Goal: Transaction & Acquisition: Purchase product/service

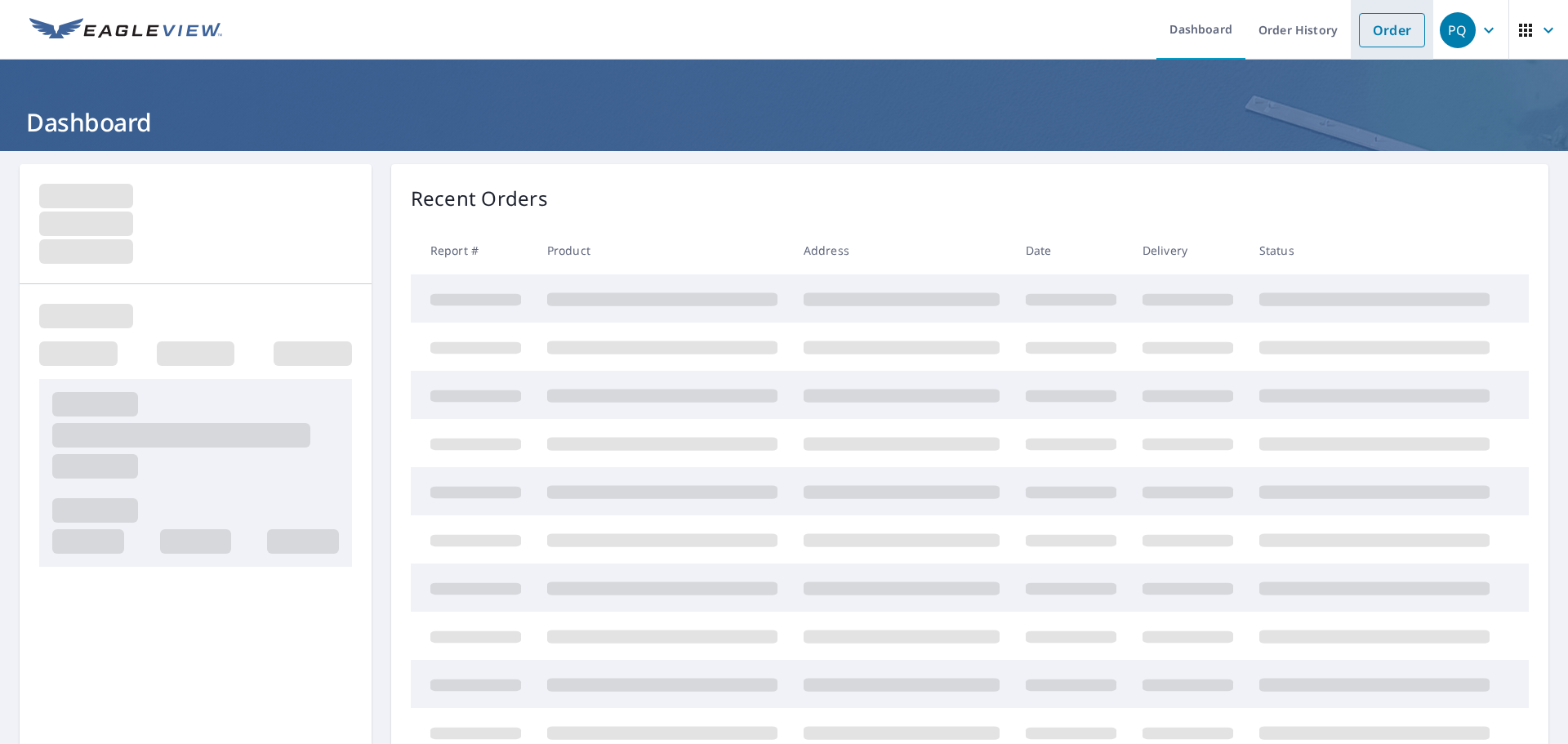
click at [1392, 40] on link "Order" at bounding box center [1392, 31] width 66 height 35
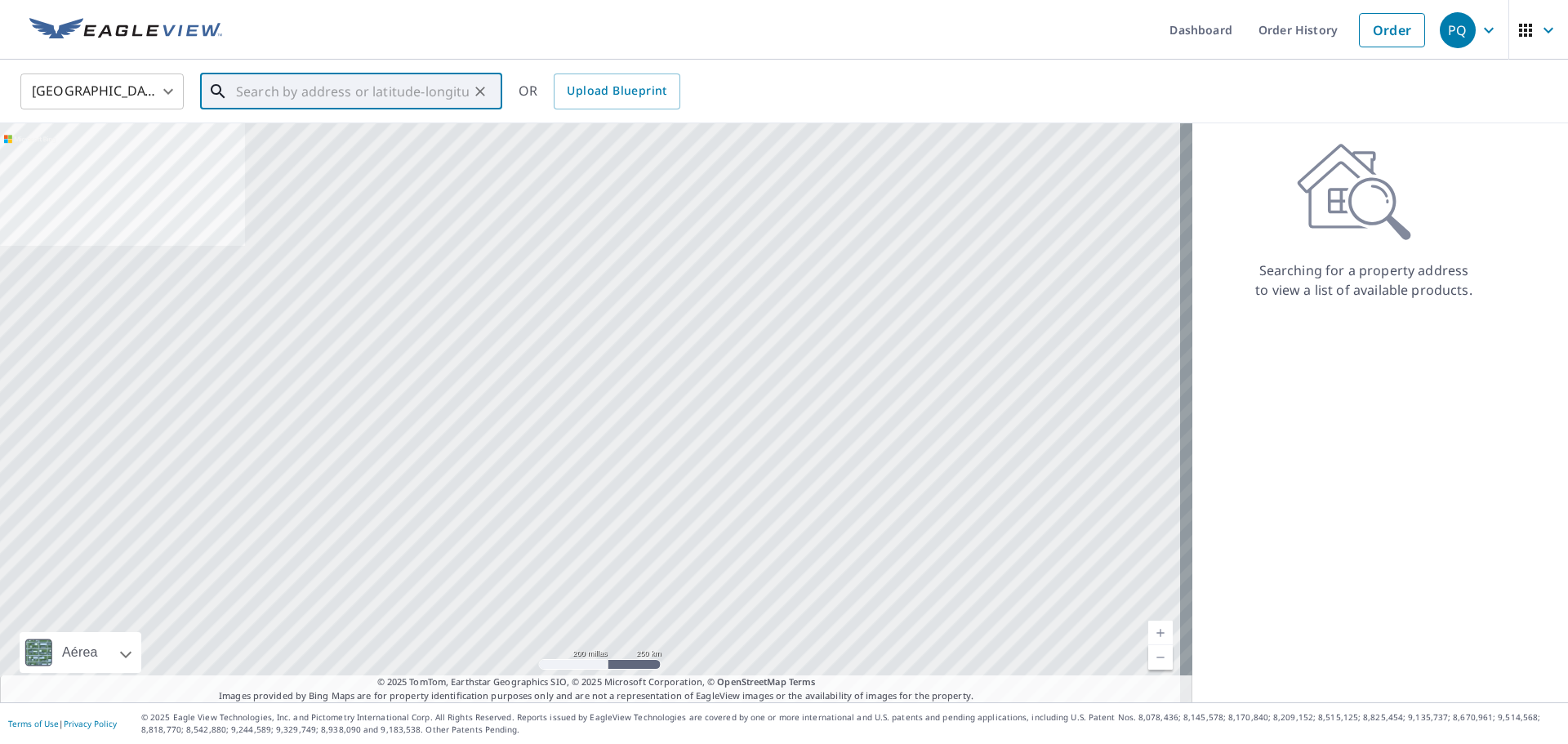
click at [354, 89] on input "text" at bounding box center [353, 91] width 233 height 46
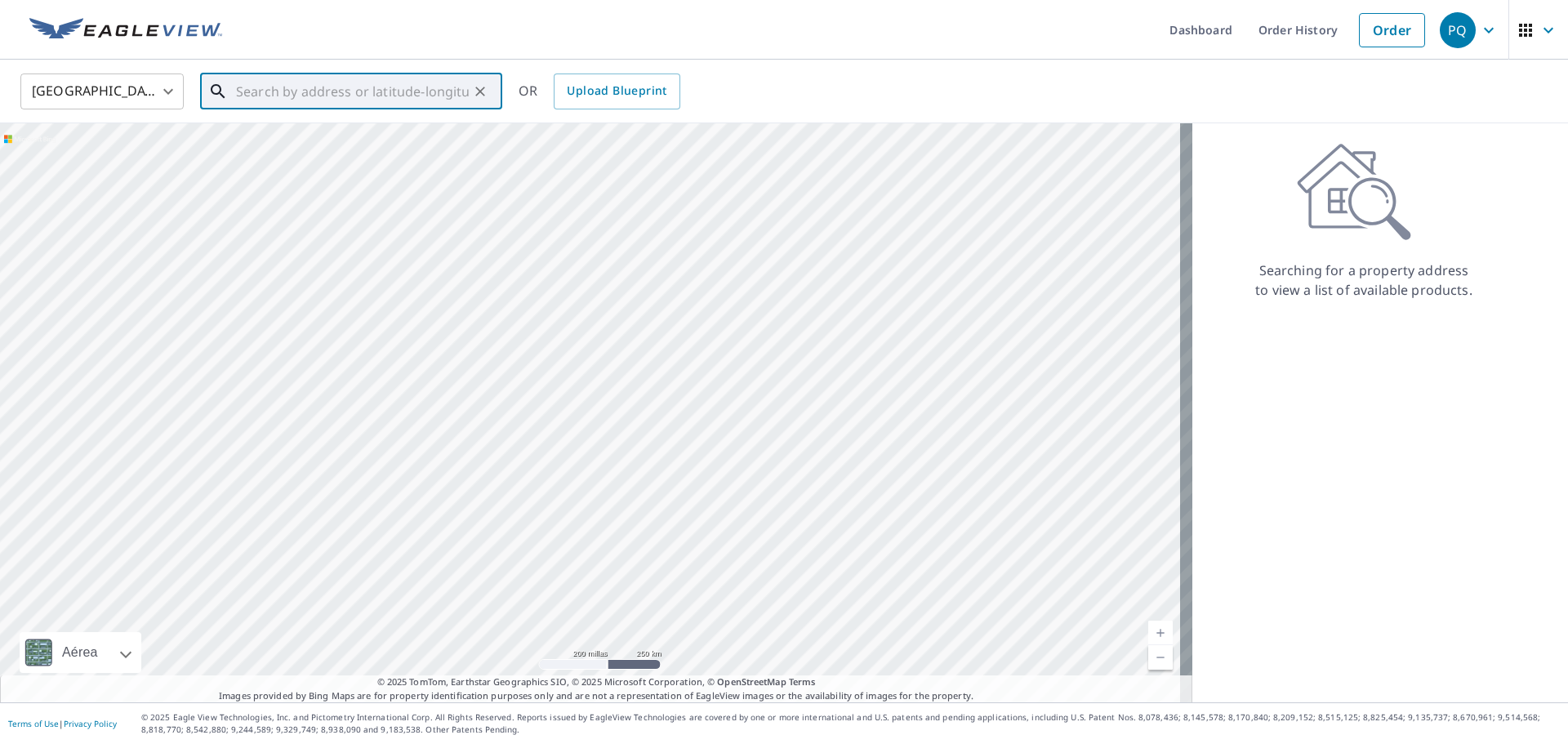
paste input "[STREET_ADDRESS]"
click at [426, 157] on p "[GEOGRAPHIC_DATA]" at bounding box center [361, 157] width 257 height 16
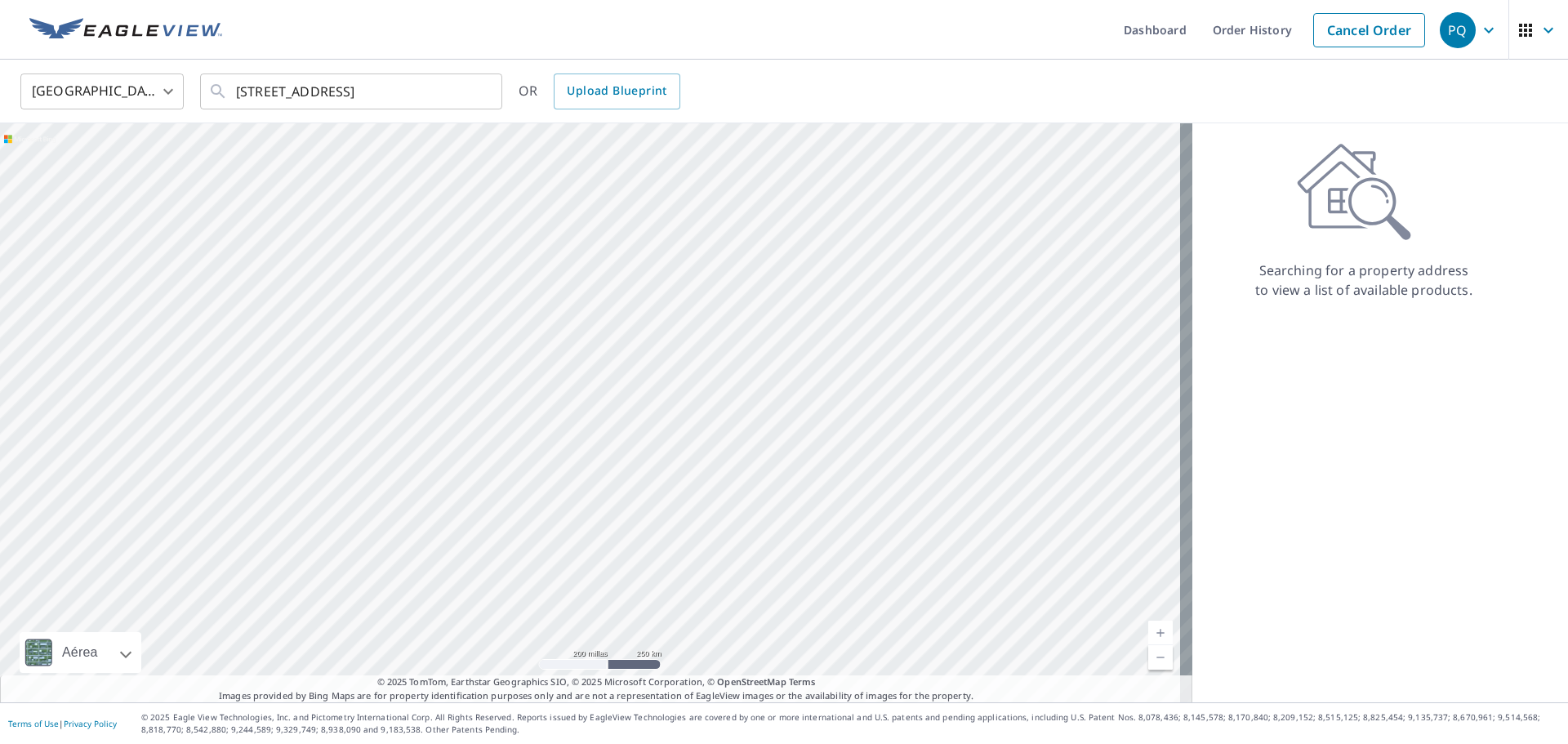
scroll to position [0, 0]
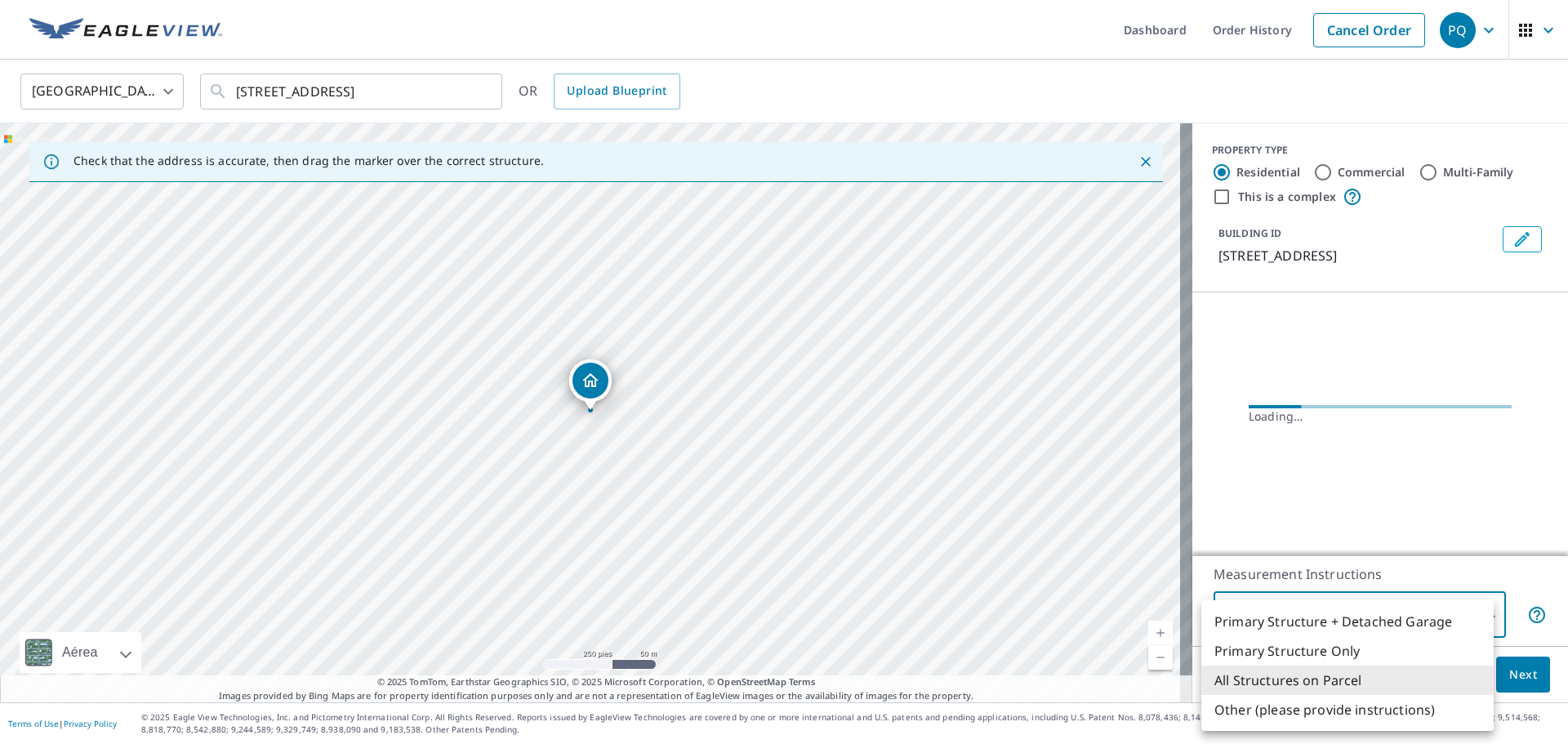
click at [1328, 616] on body "PQ PQ Dashboard Order History Cancel Order PQ [GEOGRAPHIC_DATA] [GEOGRAPHIC_DAT…" at bounding box center [784, 372] width 1568 height 744
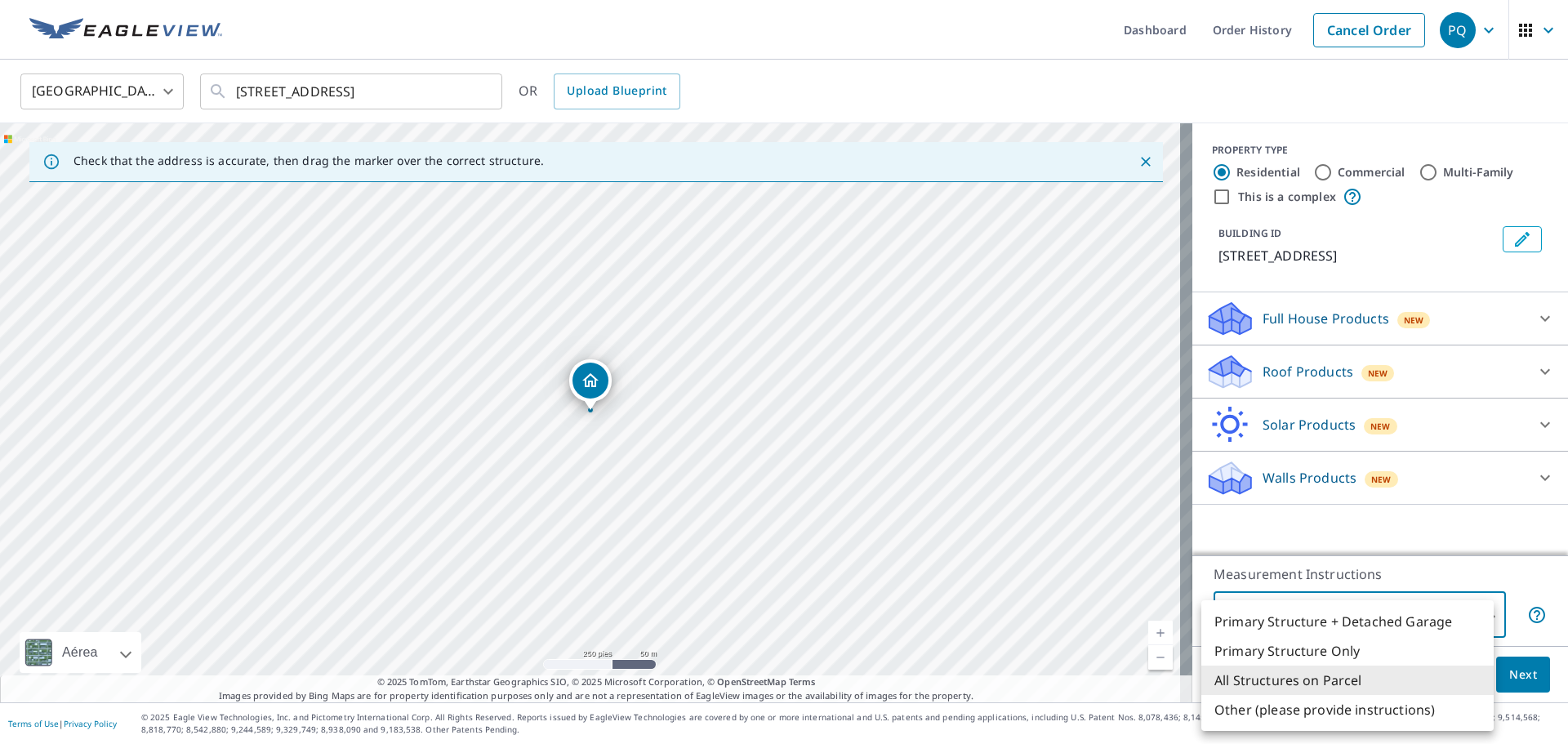
click at [1347, 377] on div at bounding box center [784, 372] width 1568 height 744
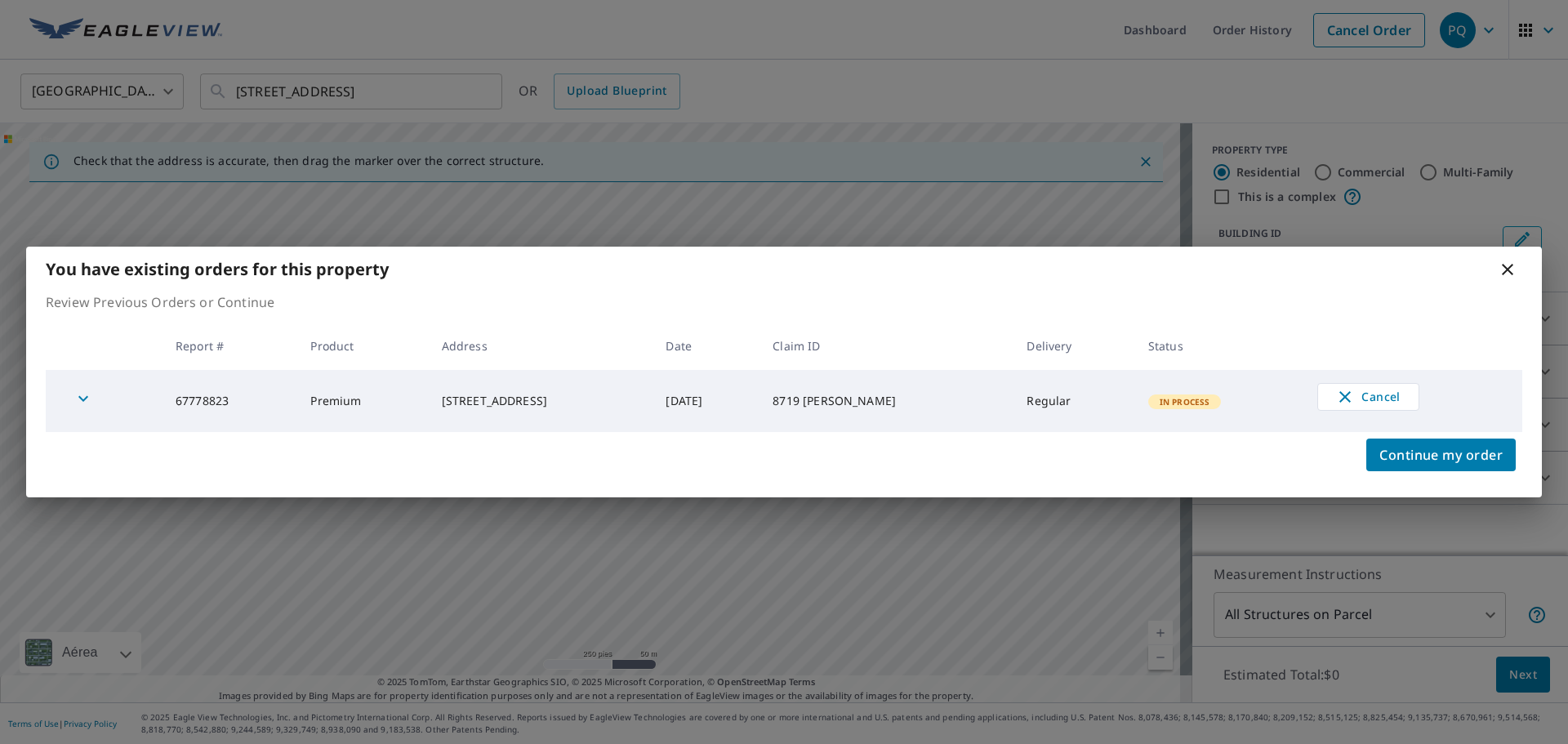
click at [1498, 264] on icon at bounding box center [1507, 269] width 19 height 19
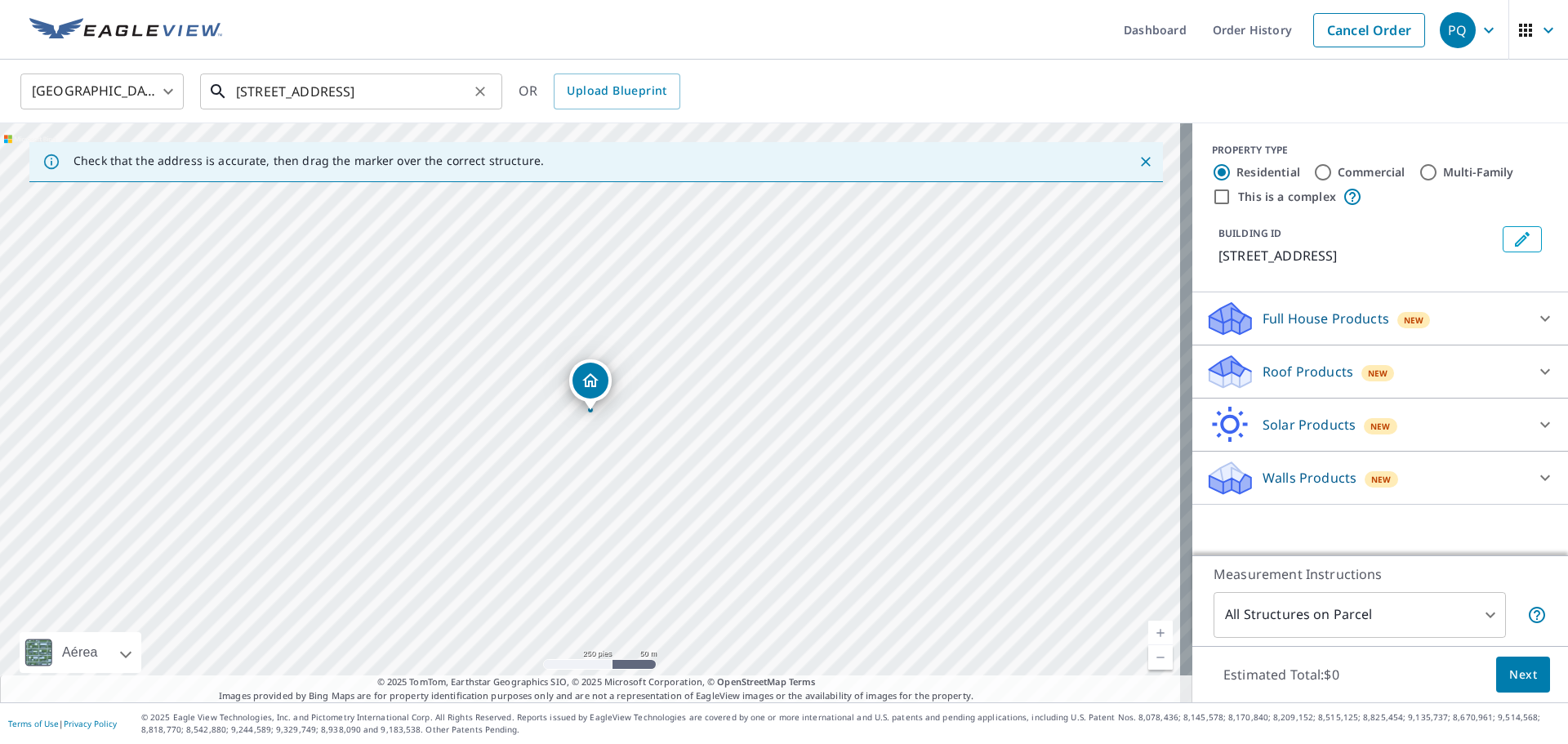
click at [347, 91] on input "[STREET_ADDRESS]" at bounding box center [353, 91] width 233 height 46
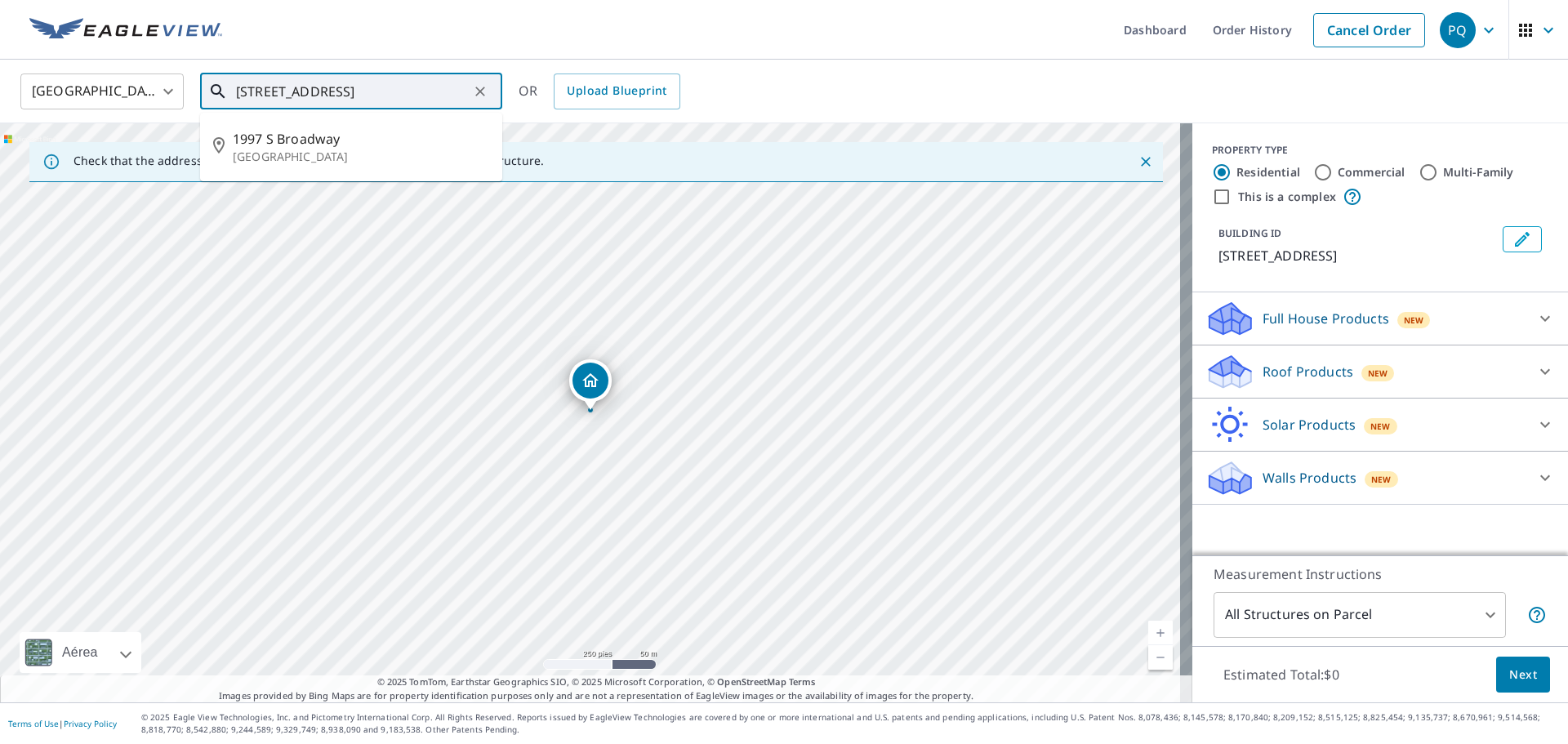
click at [347, 91] on input "[STREET_ADDRESS]" at bounding box center [353, 91] width 233 height 46
paste input "[STREET_ADDRESS]"
click at [360, 147] on span "[STREET_ADDRESS]" at bounding box center [361, 138] width 257 height 19
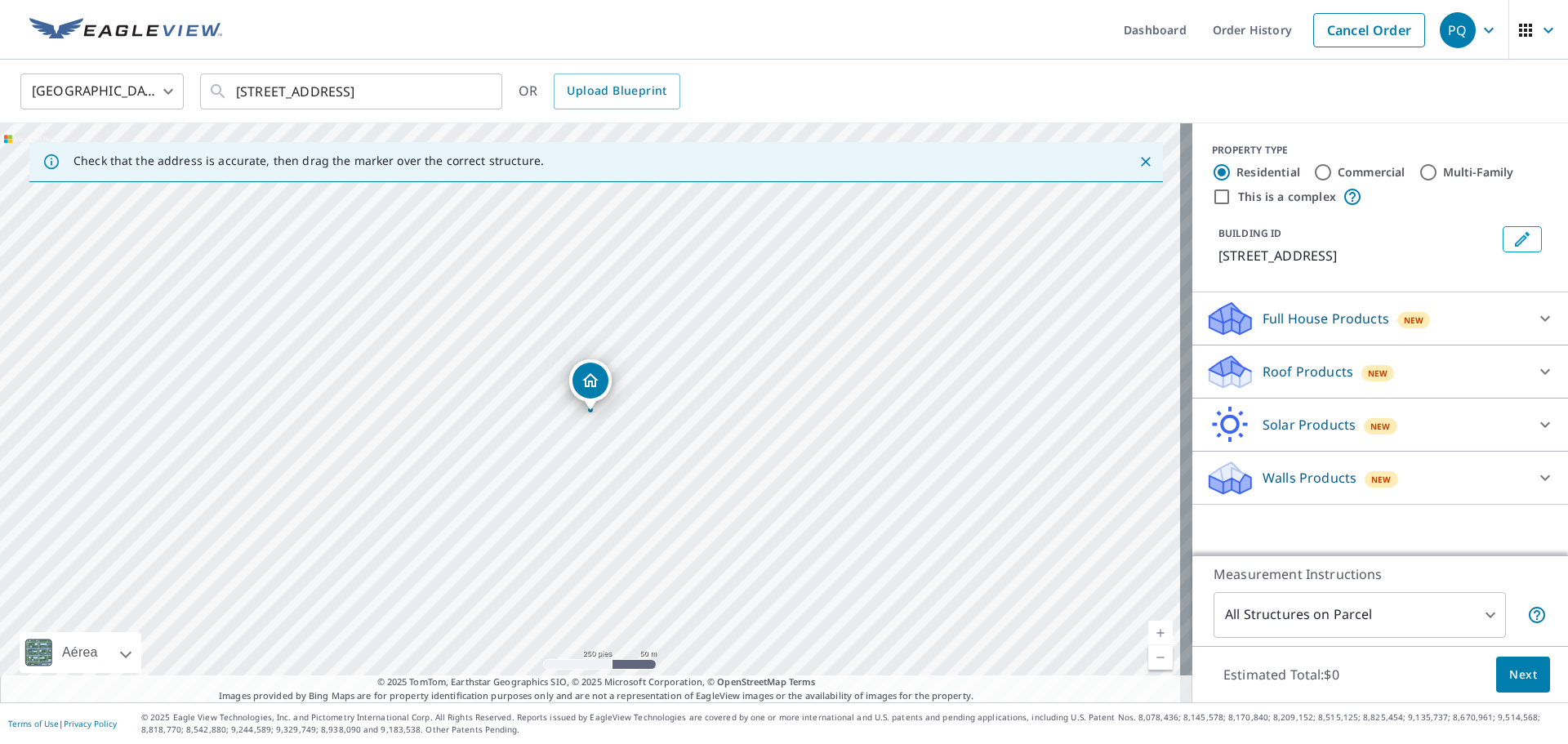
type input "[STREET_ADDRESS]"
click at [1422, 377] on div "Roof Products New" at bounding box center [1365, 372] width 320 height 38
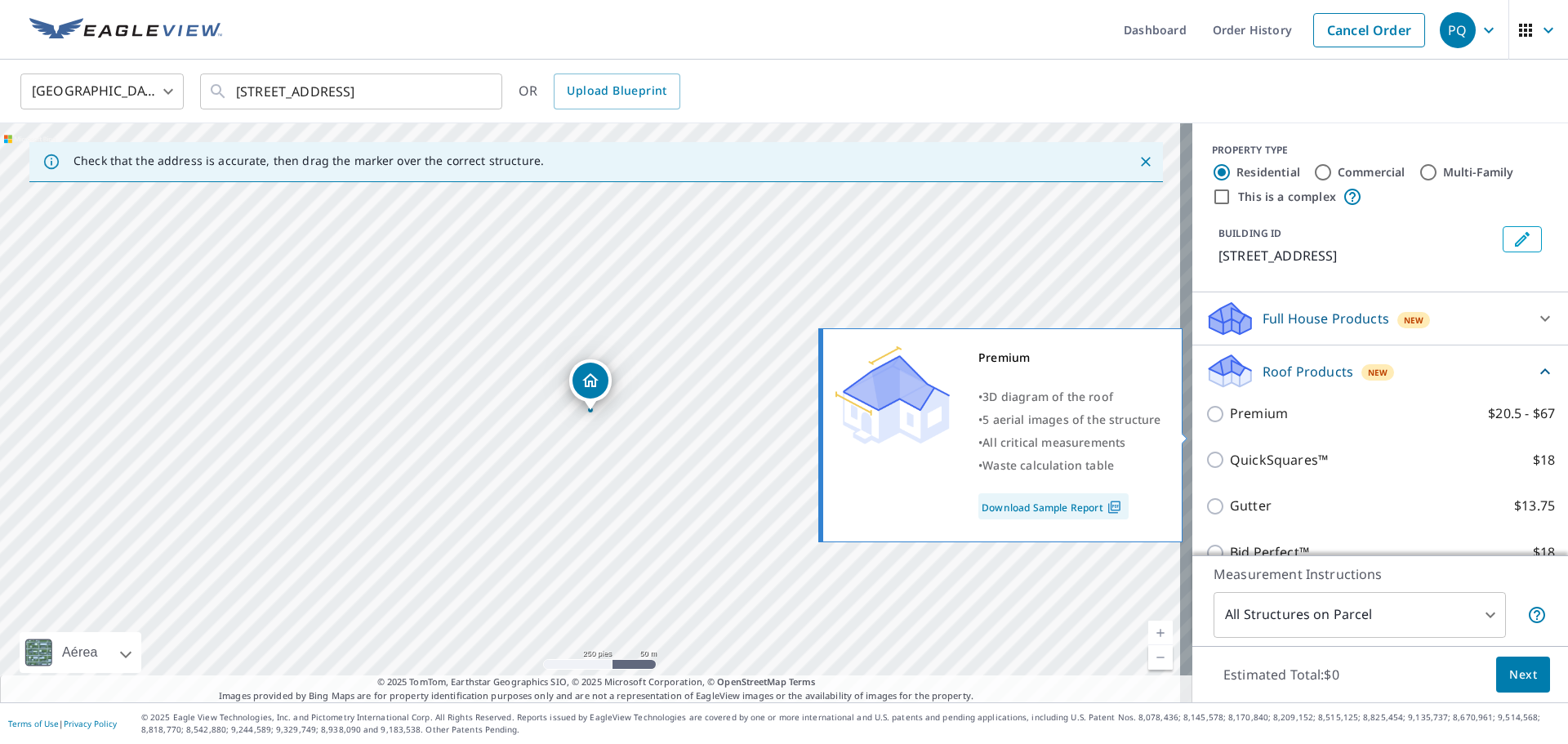
click at [1232, 424] on p "Premium" at bounding box center [1258, 413] width 58 height 20
click at [1230, 424] on input "Premium $20.5 - $67" at bounding box center [1217, 414] width 24 height 19
checkbox input "true"
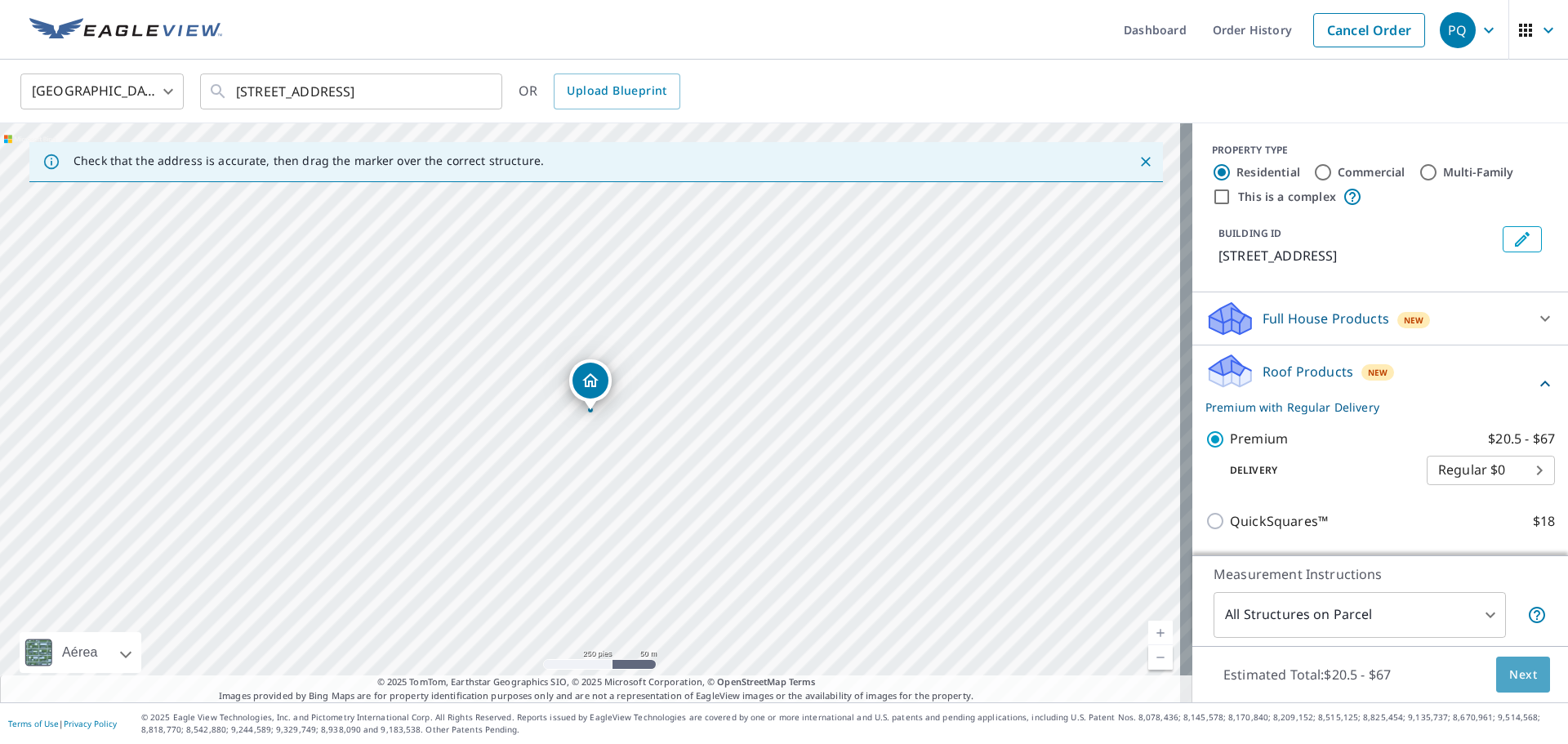
click at [1512, 669] on span "Next" at bounding box center [1523, 675] width 28 height 20
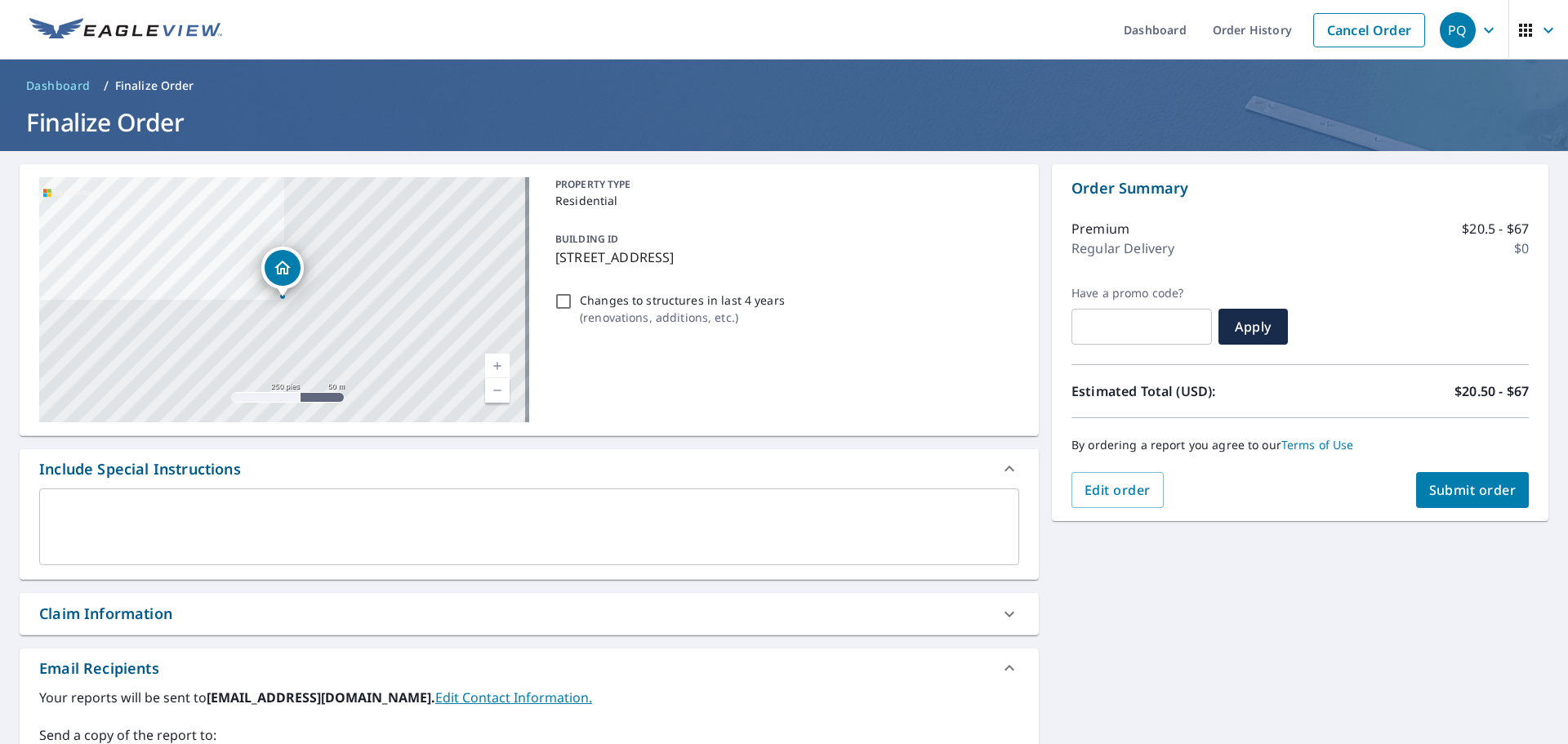
click at [1454, 496] on span "Submit order" at bounding box center [1473, 489] width 87 height 18
checkbox input "true"
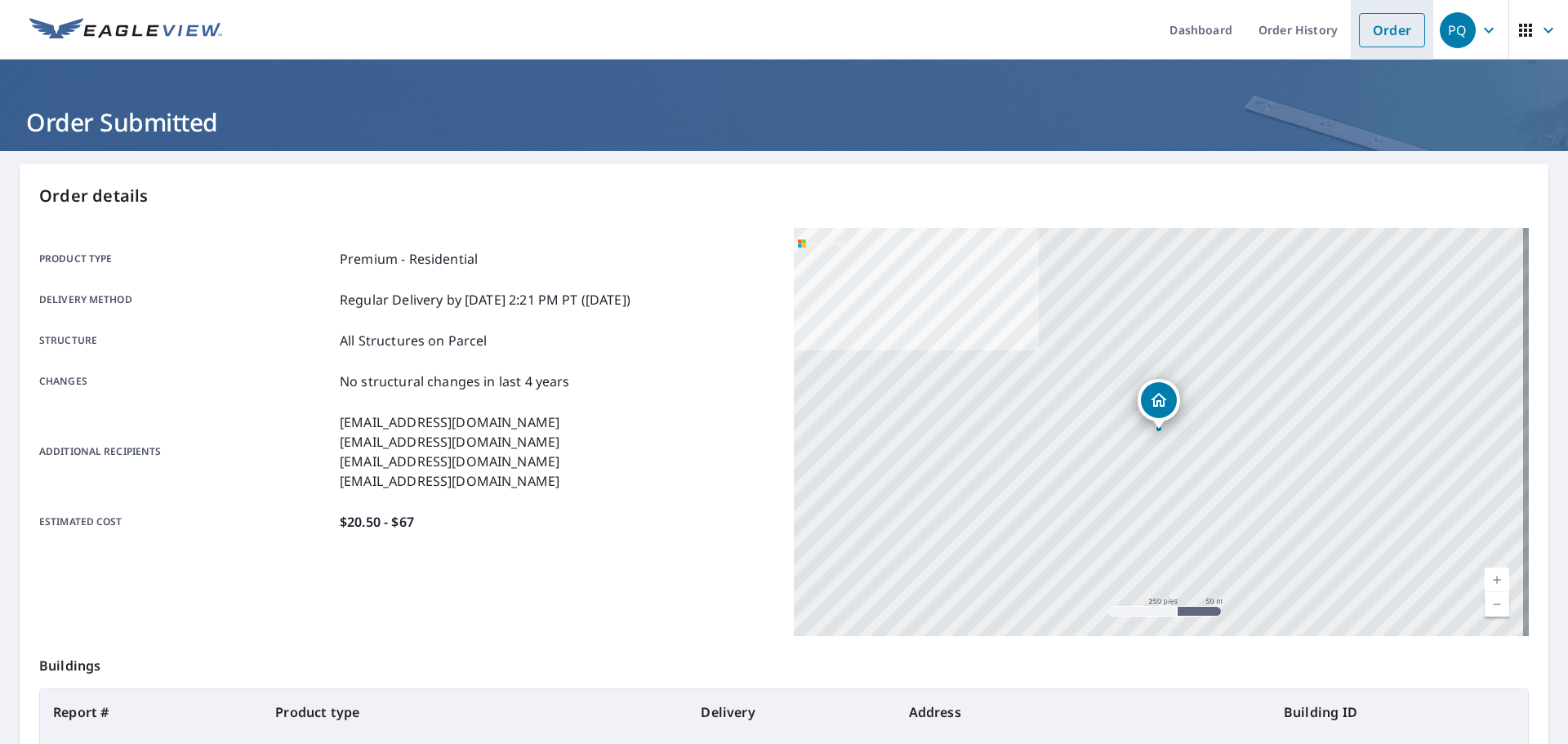
click at [1372, 41] on link "Order" at bounding box center [1392, 31] width 66 height 35
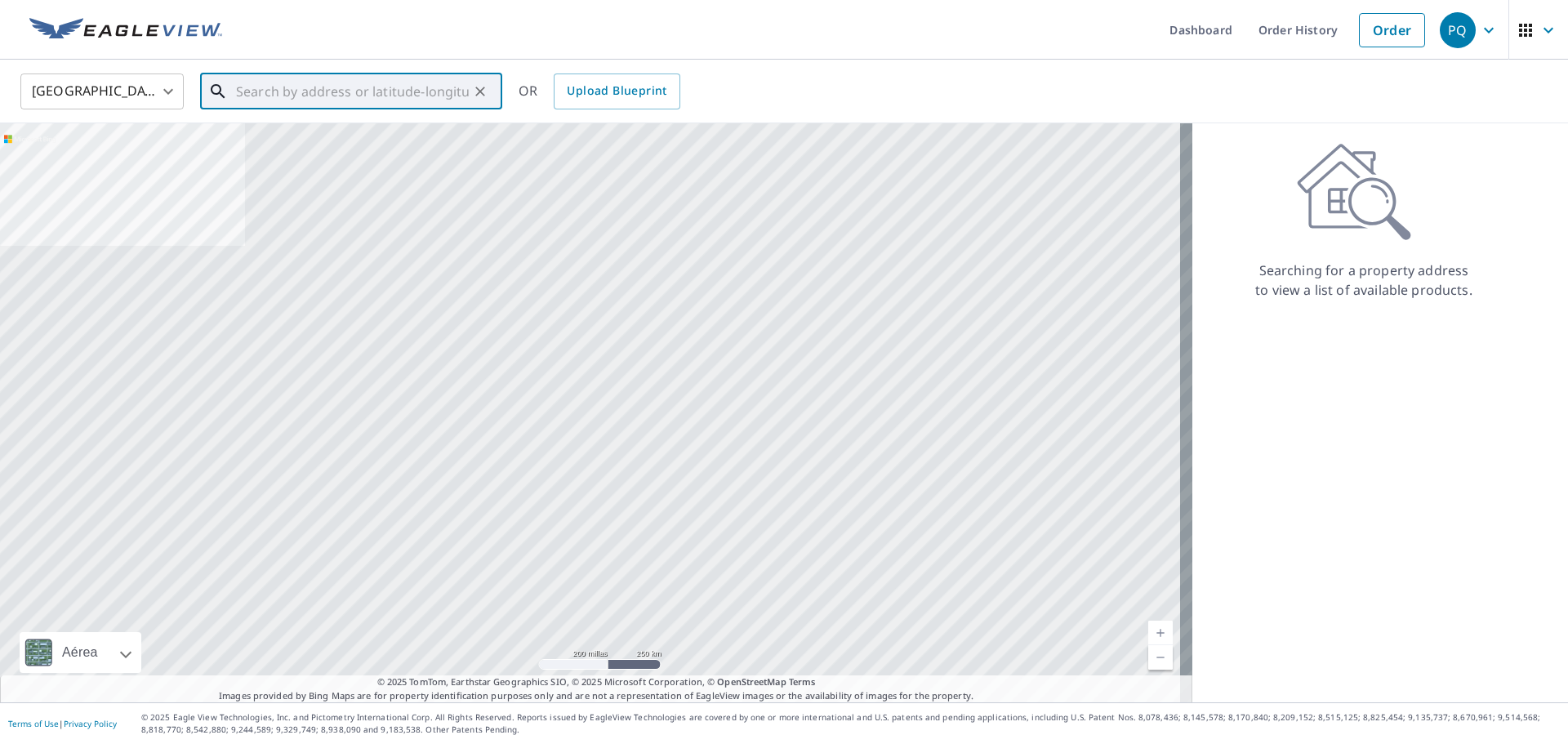
click at [297, 94] on input "text" at bounding box center [353, 91] width 233 height 46
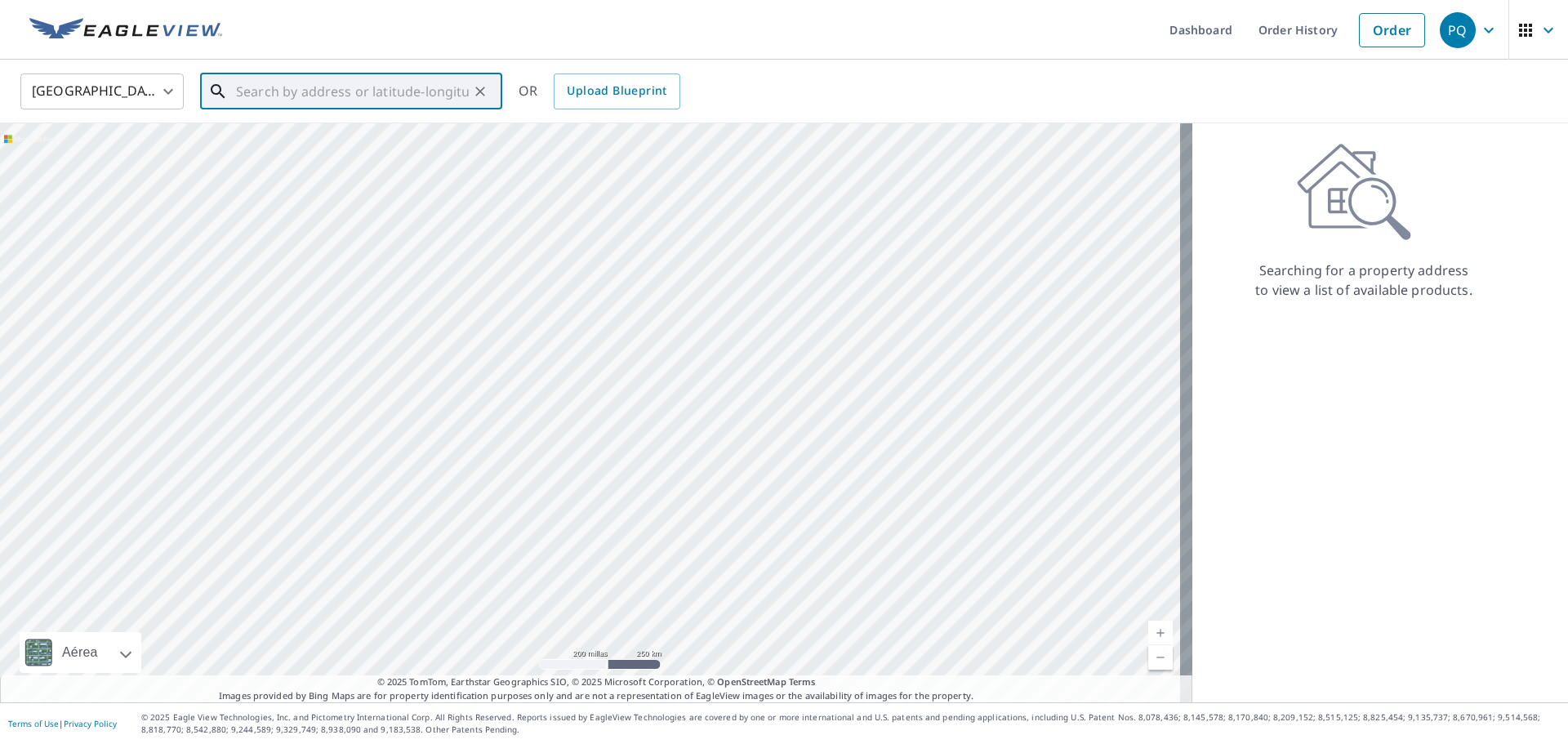
paste input "965 Sabil Dr"
click at [327, 149] on p "Fruita, CO 81521" at bounding box center [361, 157] width 257 height 16
type input "[STREET_ADDRESS][PERSON_NAME]"
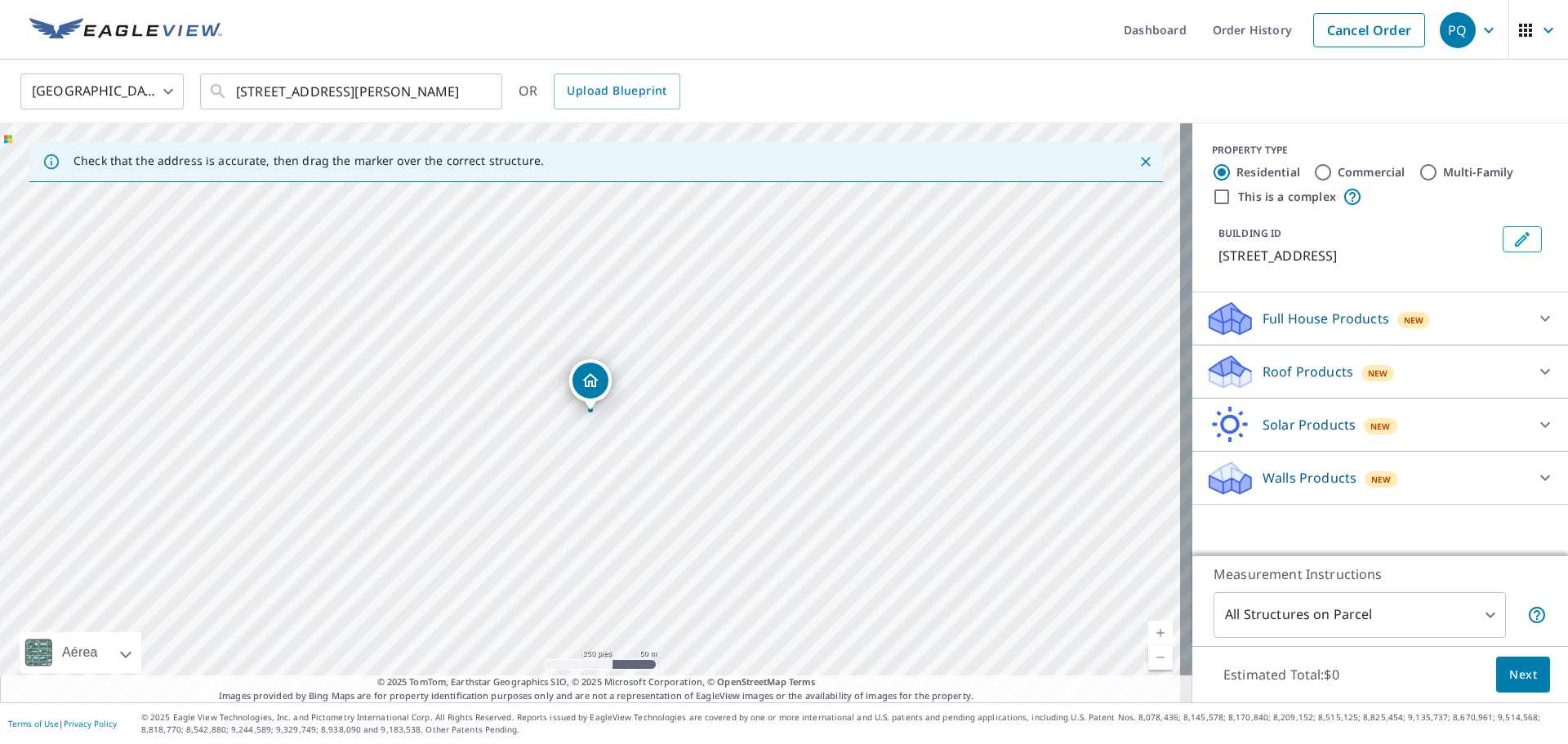
click at [1371, 371] on span "New" at bounding box center [1378, 373] width 20 height 13
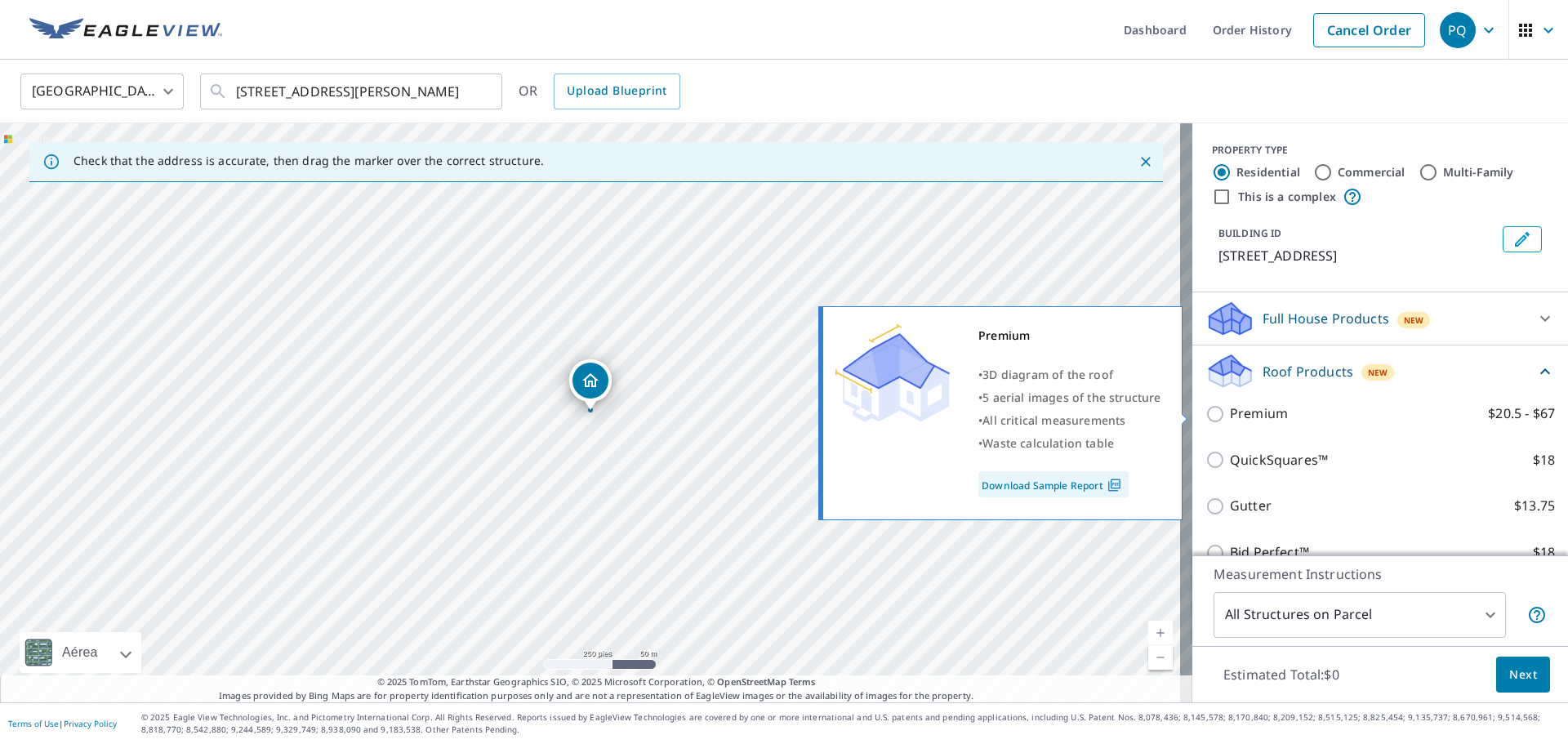
click at [1240, 421] on p "Premium" at bounding box center [1258, 413] width 58 height 20
click at [1230, 421] on input "Premium $20.5 - $67" at bounding box center [1217, 414] width 24 height 19
checkbox input "true"
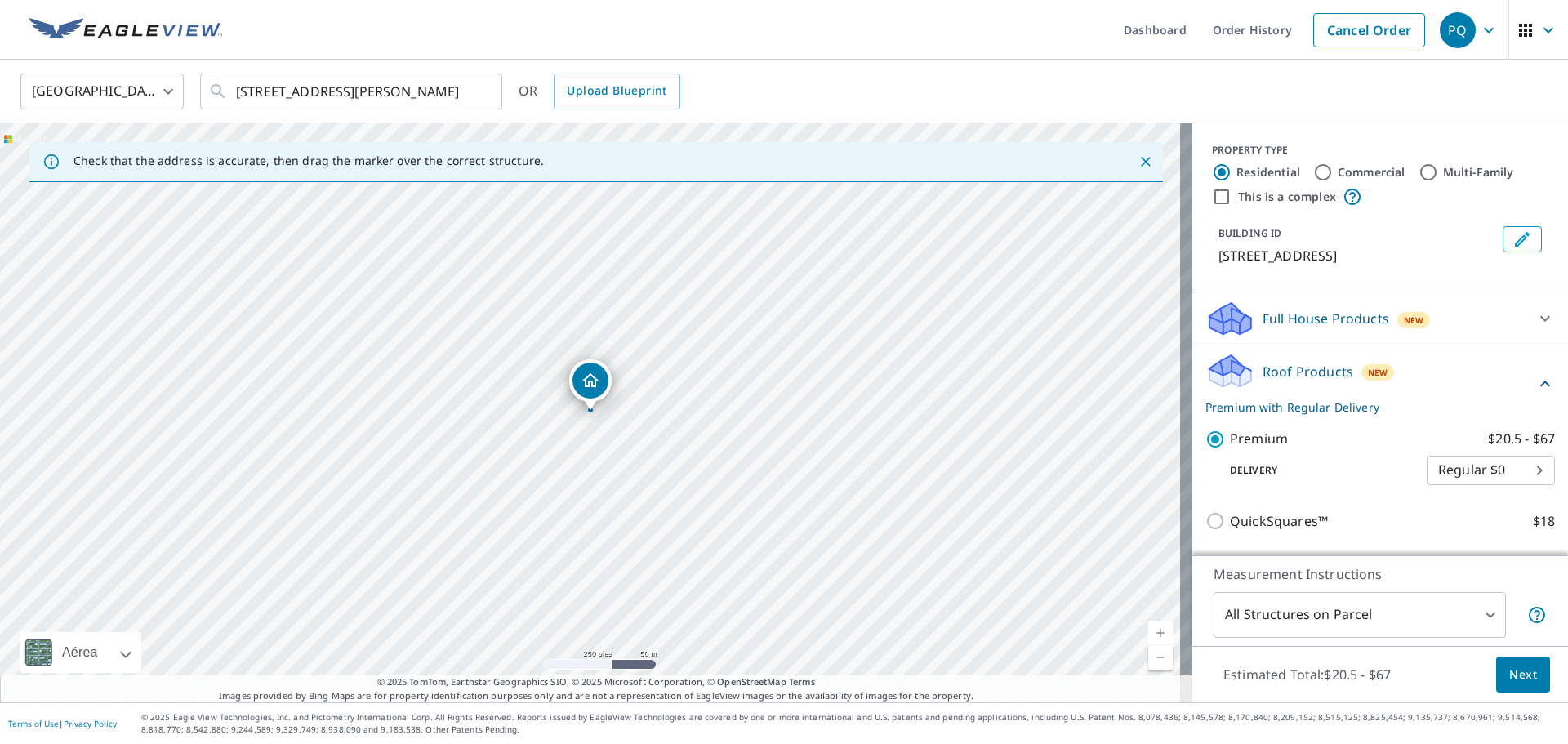
click at [1511, 667] on span "Next" at bounding box center [1523, 675] width 28 height 20
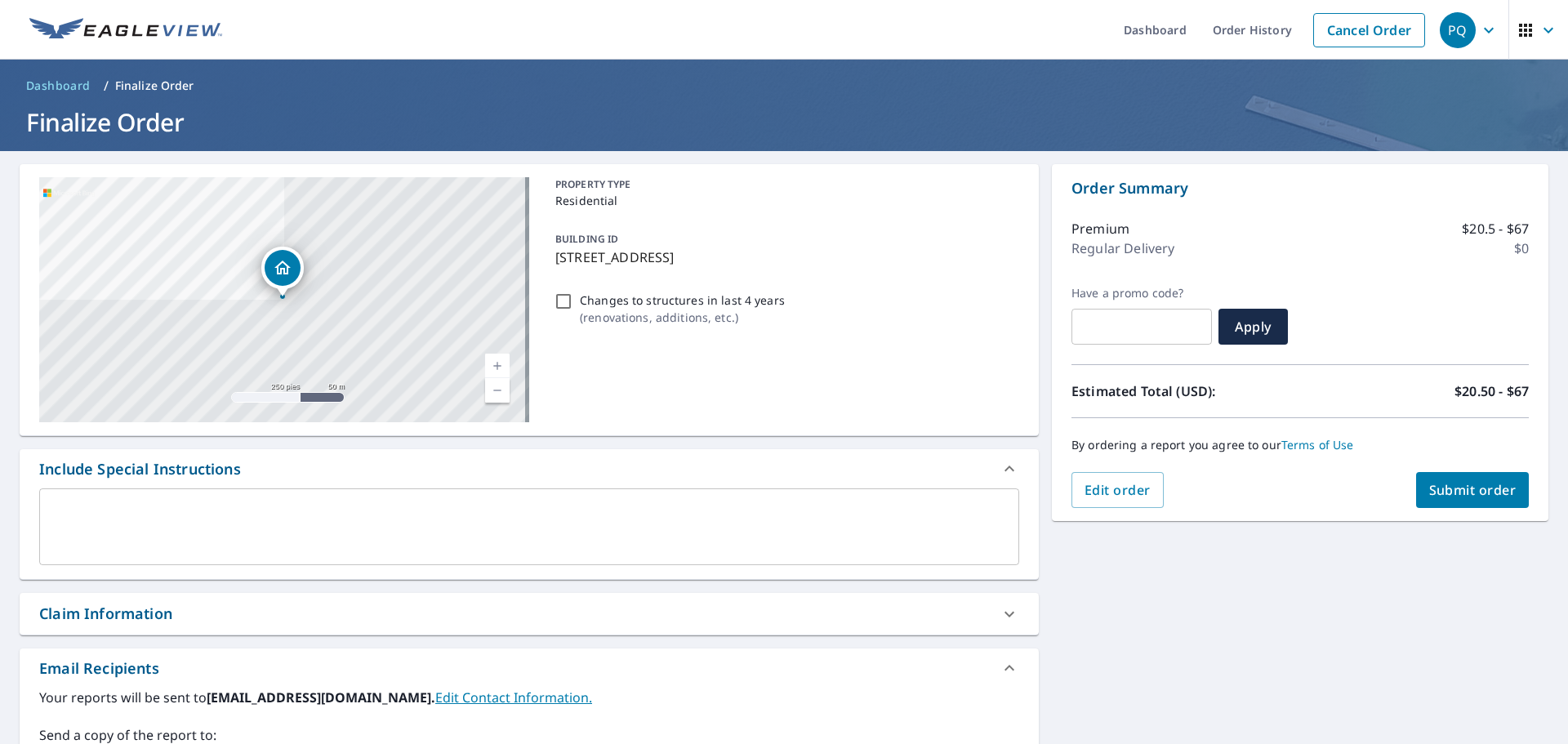
click at [1435, 508] on div "Order Summary Premium $20.5 - $67 Regular Delivery $0 Have a promo code? ​ Appl…" at bounding box center [1300, 342] width 497 height 357
click at [1430, 485] on span "Submit order" at bounding box center [1473, 489] width 87 height 18
checkbox input "true"
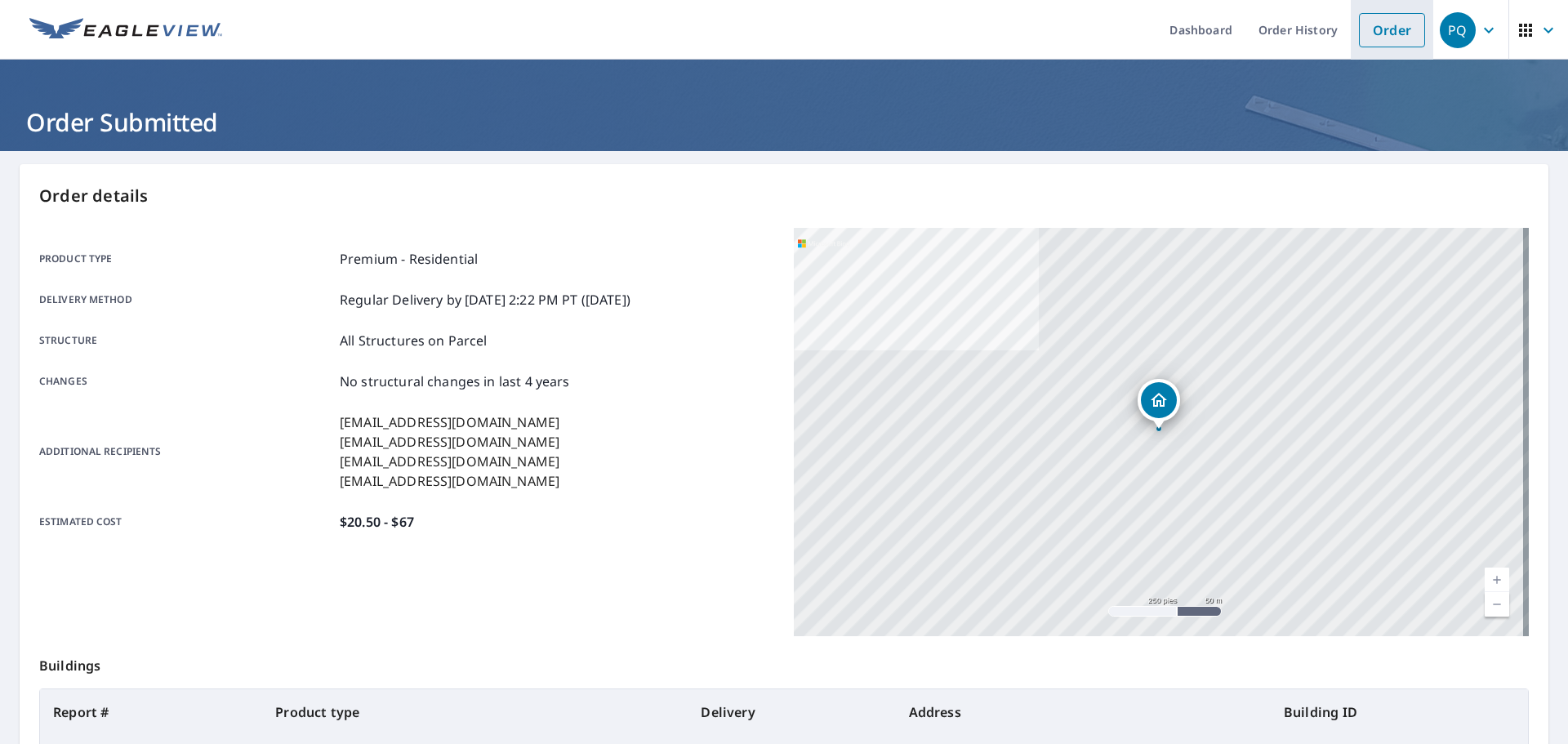
click at [1369, 24] on link "Order" at bounding box center [1392, 31] width 66 height 35
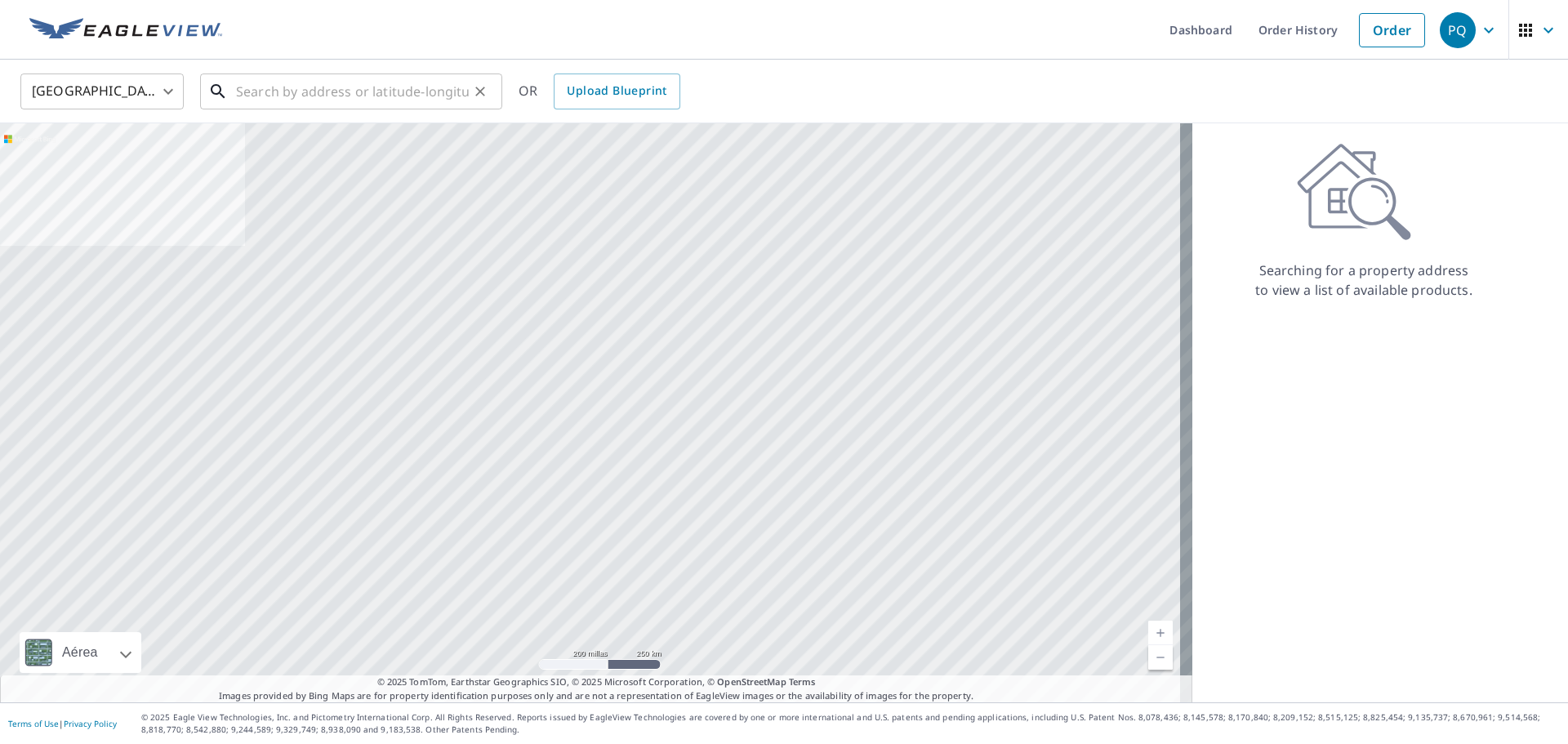
click at [312, 82] on input "text" at bounding box center [353, 91] width 233 height 46
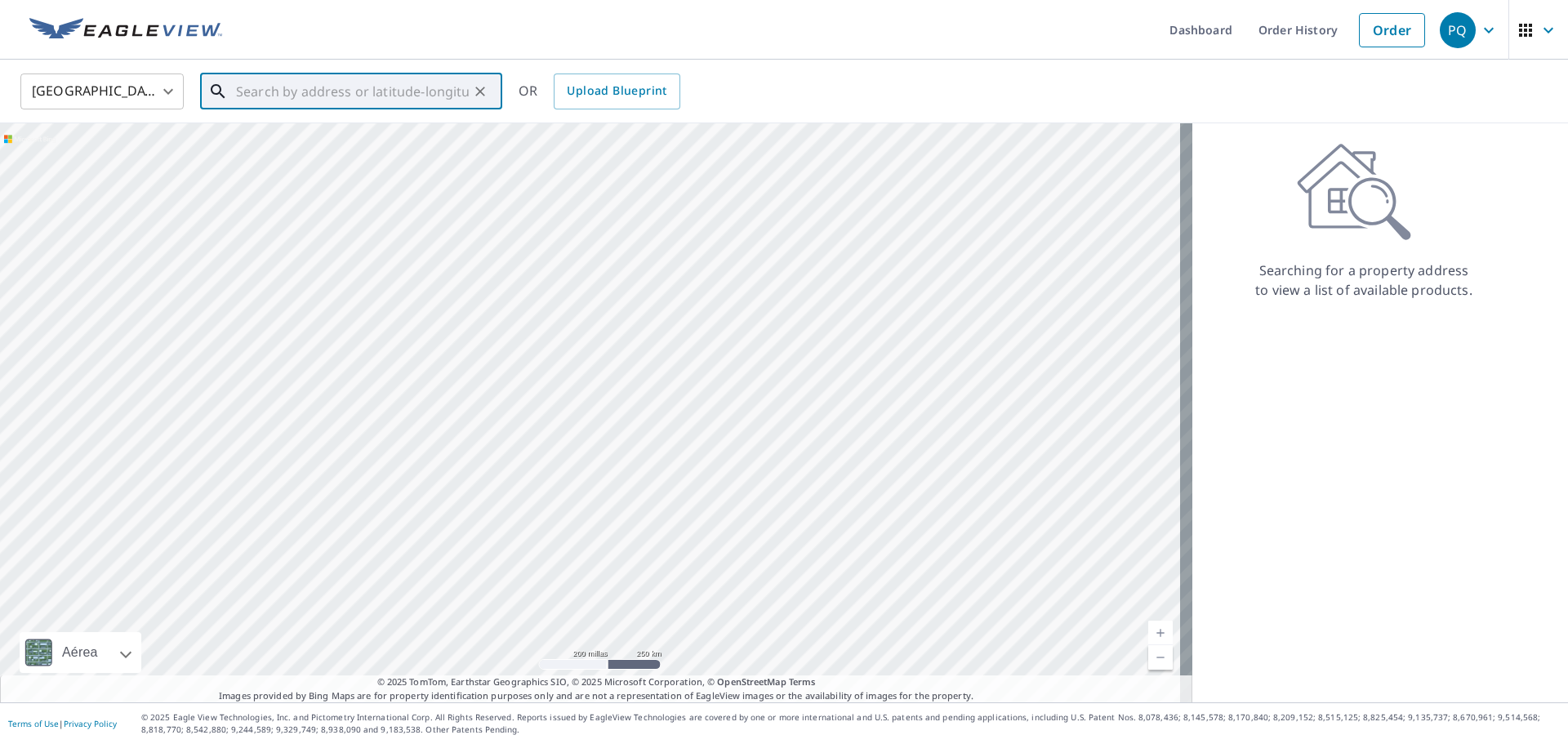
paste input "[STREET_ADDRESS]"
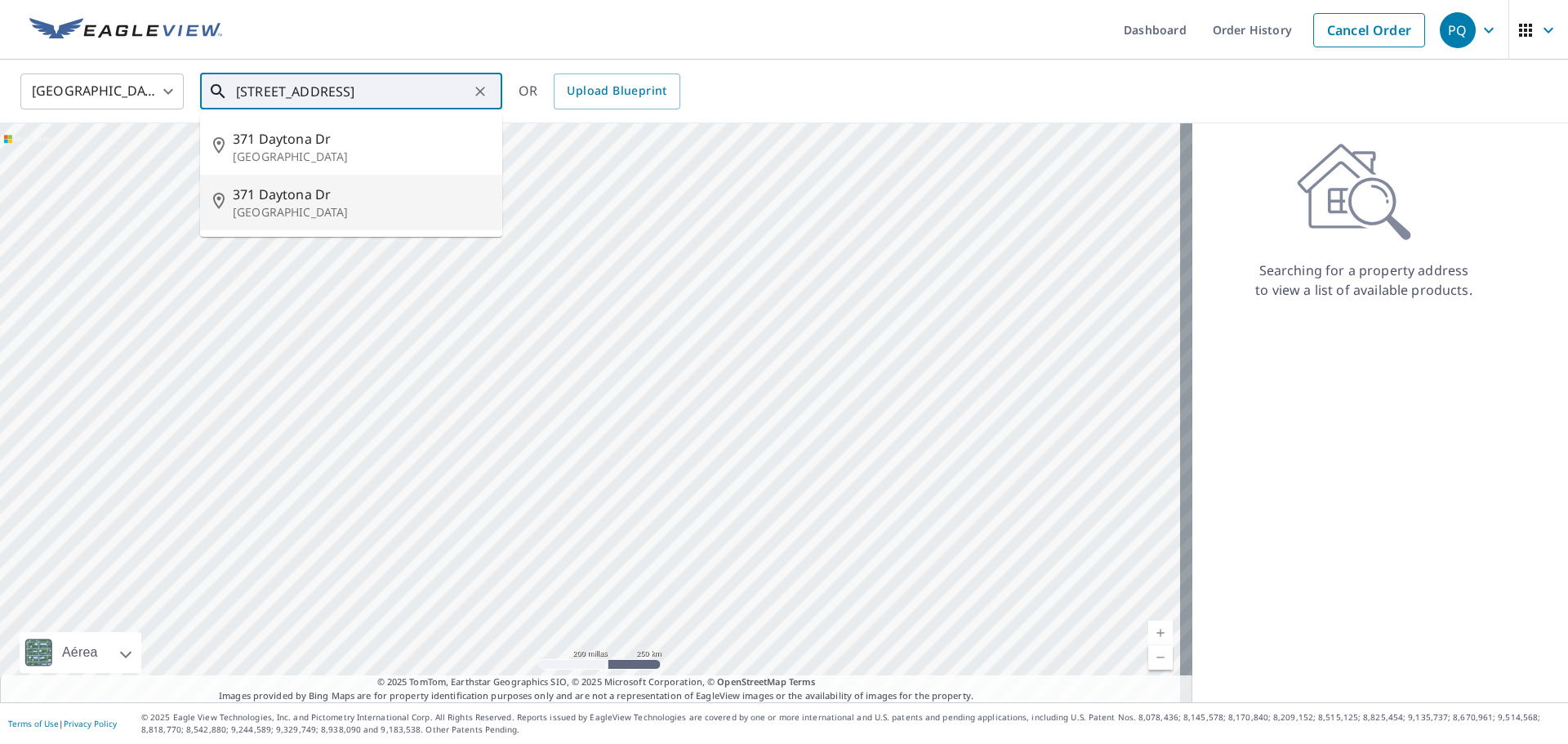
click at [275, 179] on li "[STREET_ADDRESS]" at bounding box center [351, 203] width 302 height 56
type input "[STREET_ADDRESS]"
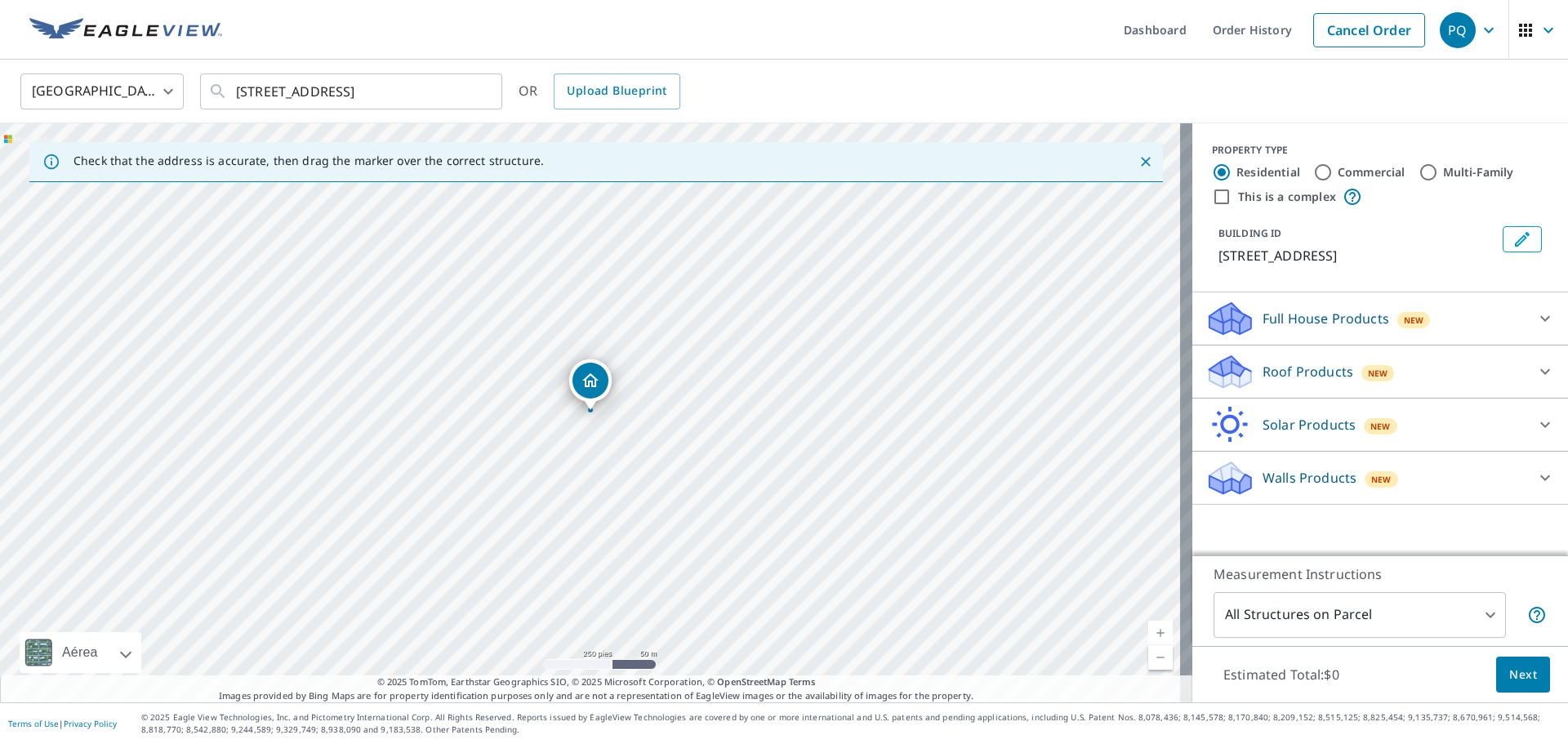
click at [1332, 365] on p "Roof Products" at bounding box center [1307, 371] width 90 height 19
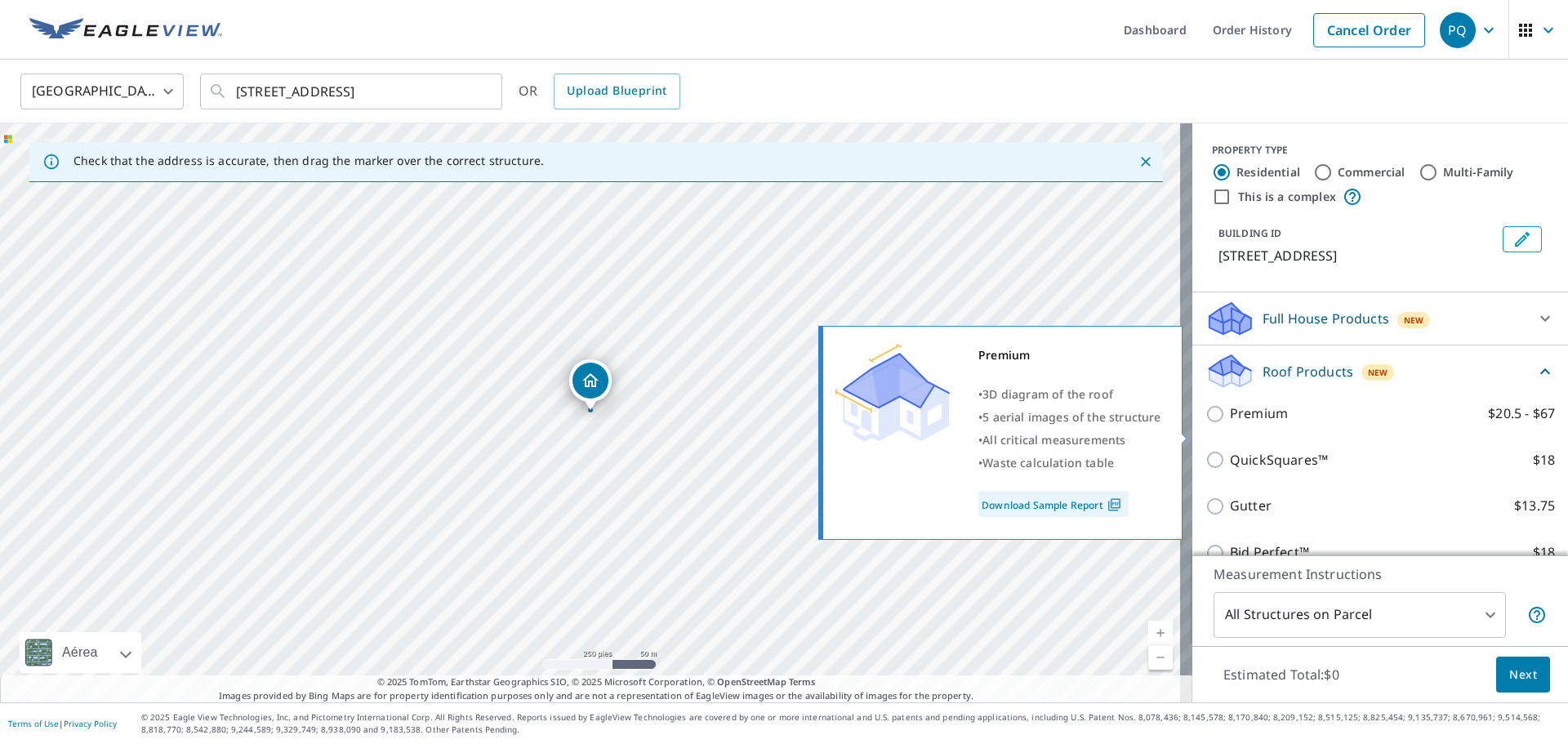
click at [1242, 424] on p "Premium" at bounding box center [1258, 413] width 58 height 20
click at [1230, 424] on input "Premium $20.5 - $67" at bounding box center [1217, 414] width 24 height 19
checkbox input "true"
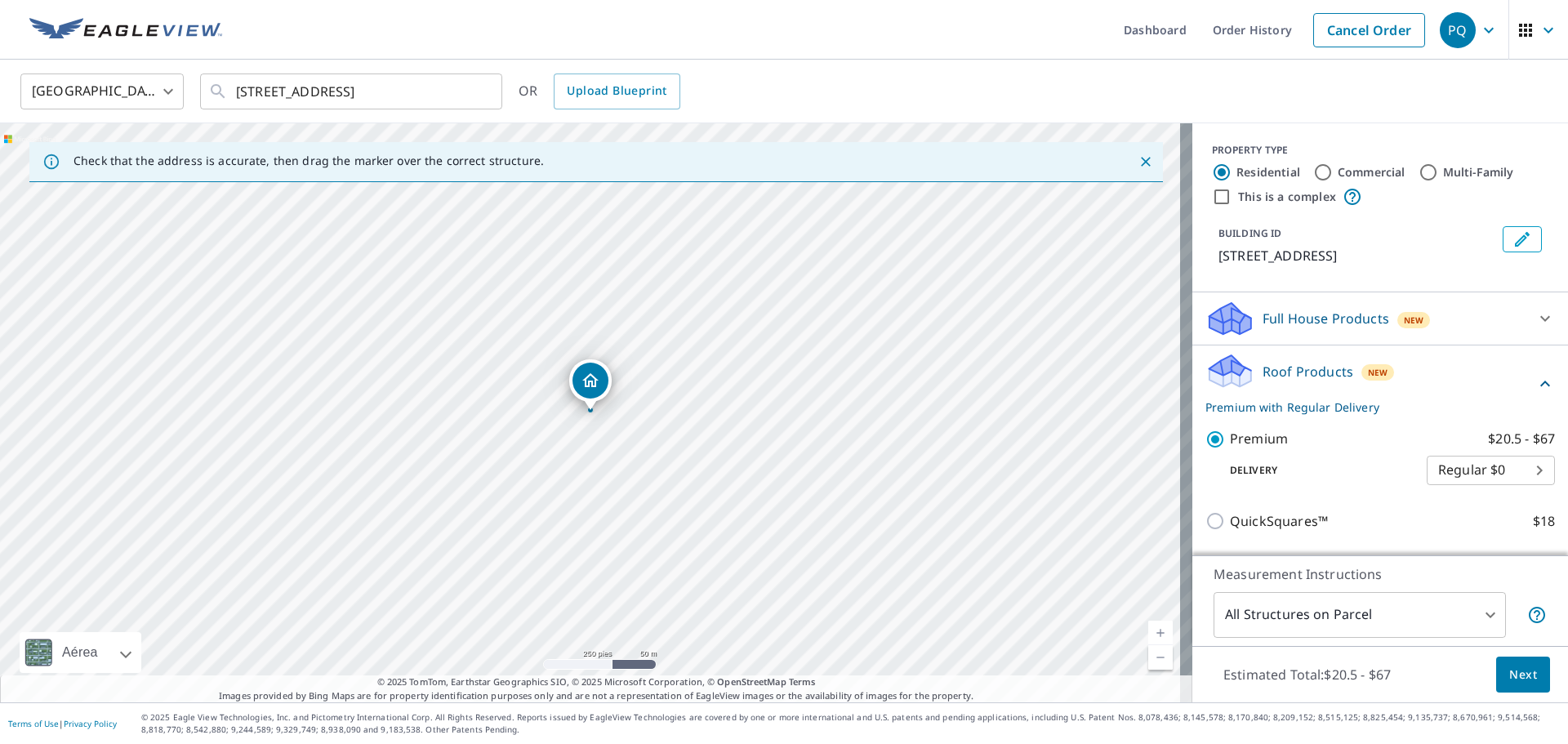
click at [1509, 676] on span "Next" at bounding box center [1523, 675] width 28 height 20
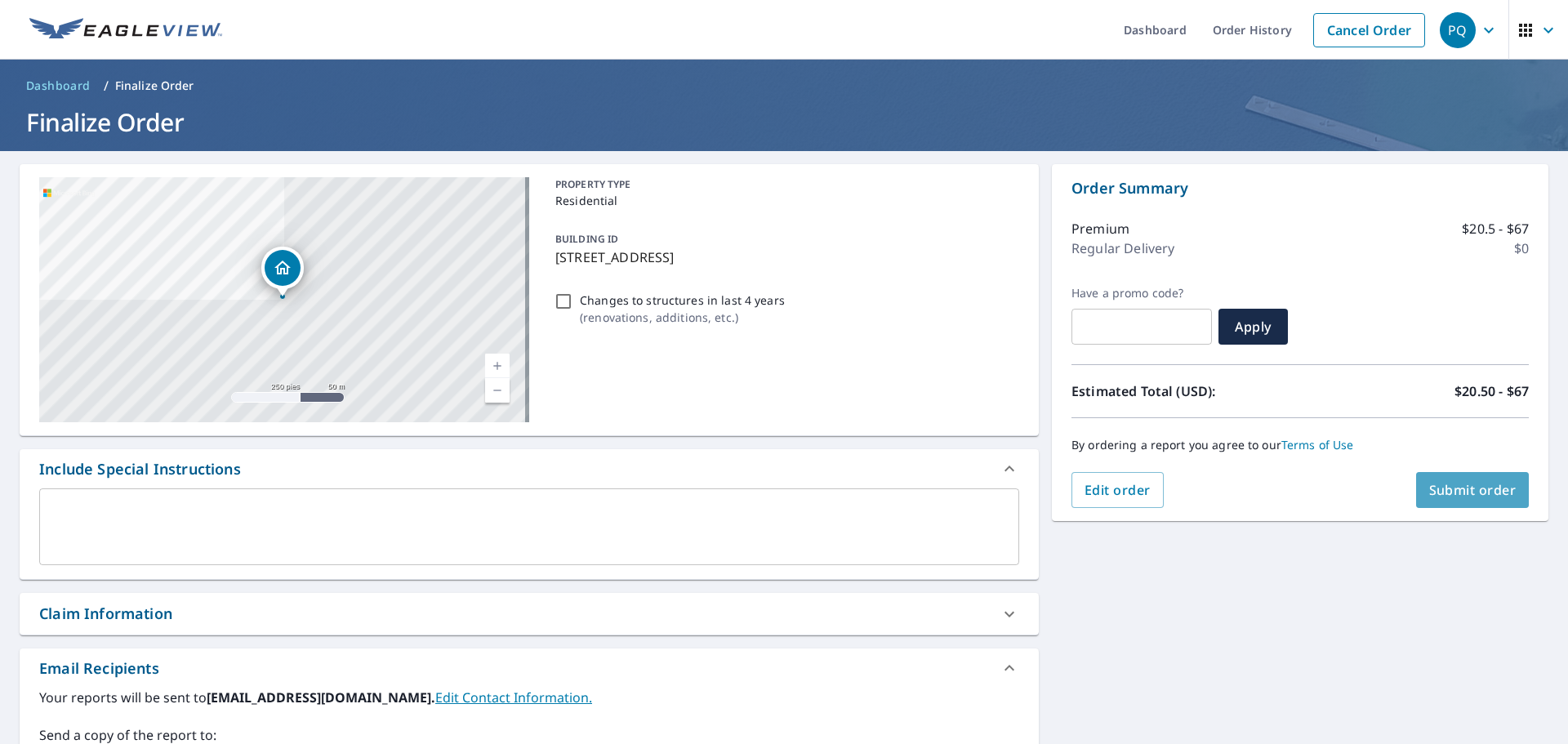
click at [1449, 487] on span "Submit order" at bounding box center [1473, 489] width 87 height 18
checkbox input "true"
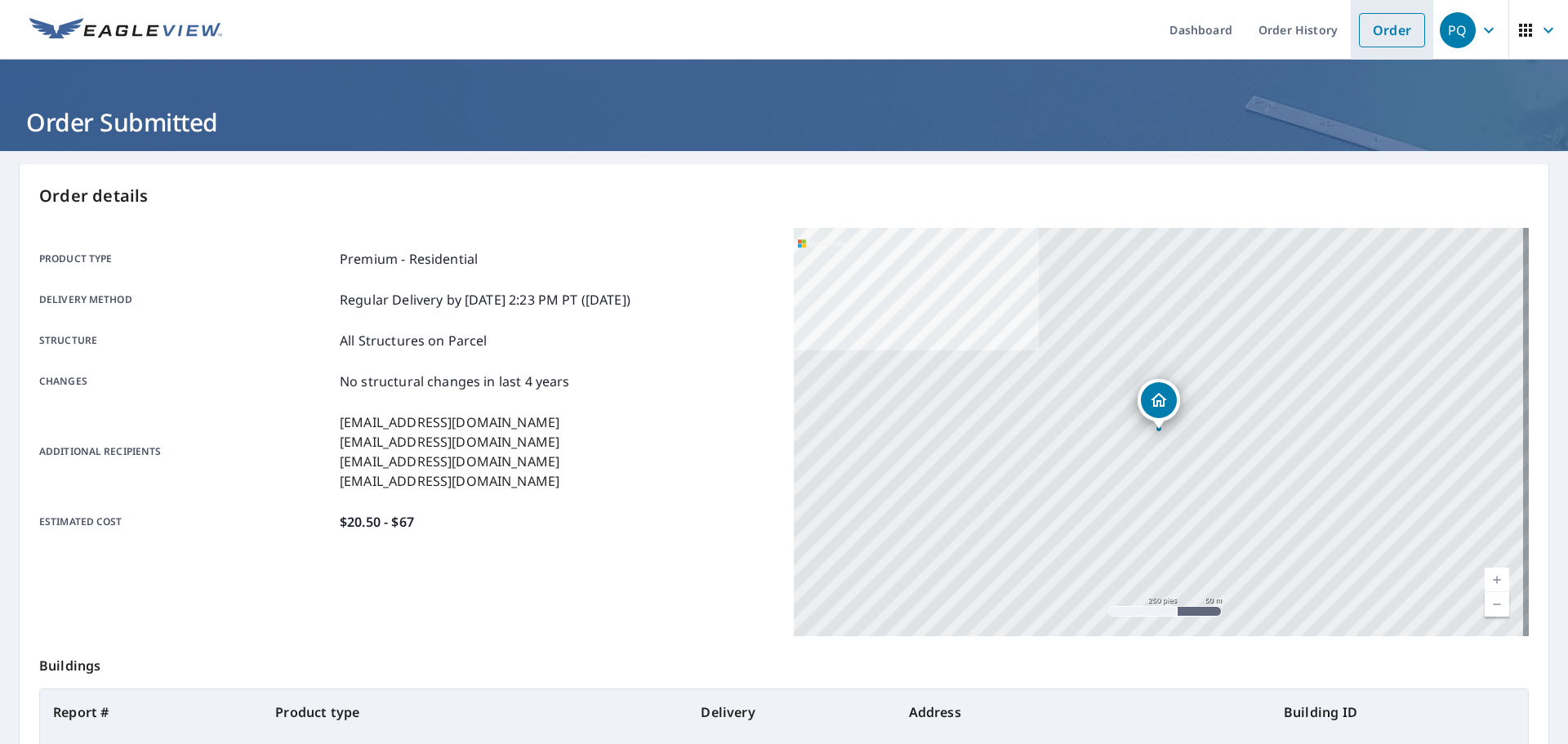
click at [1373, 22] on link "Order" at bounding box center [1392, 31] width 66 height 35
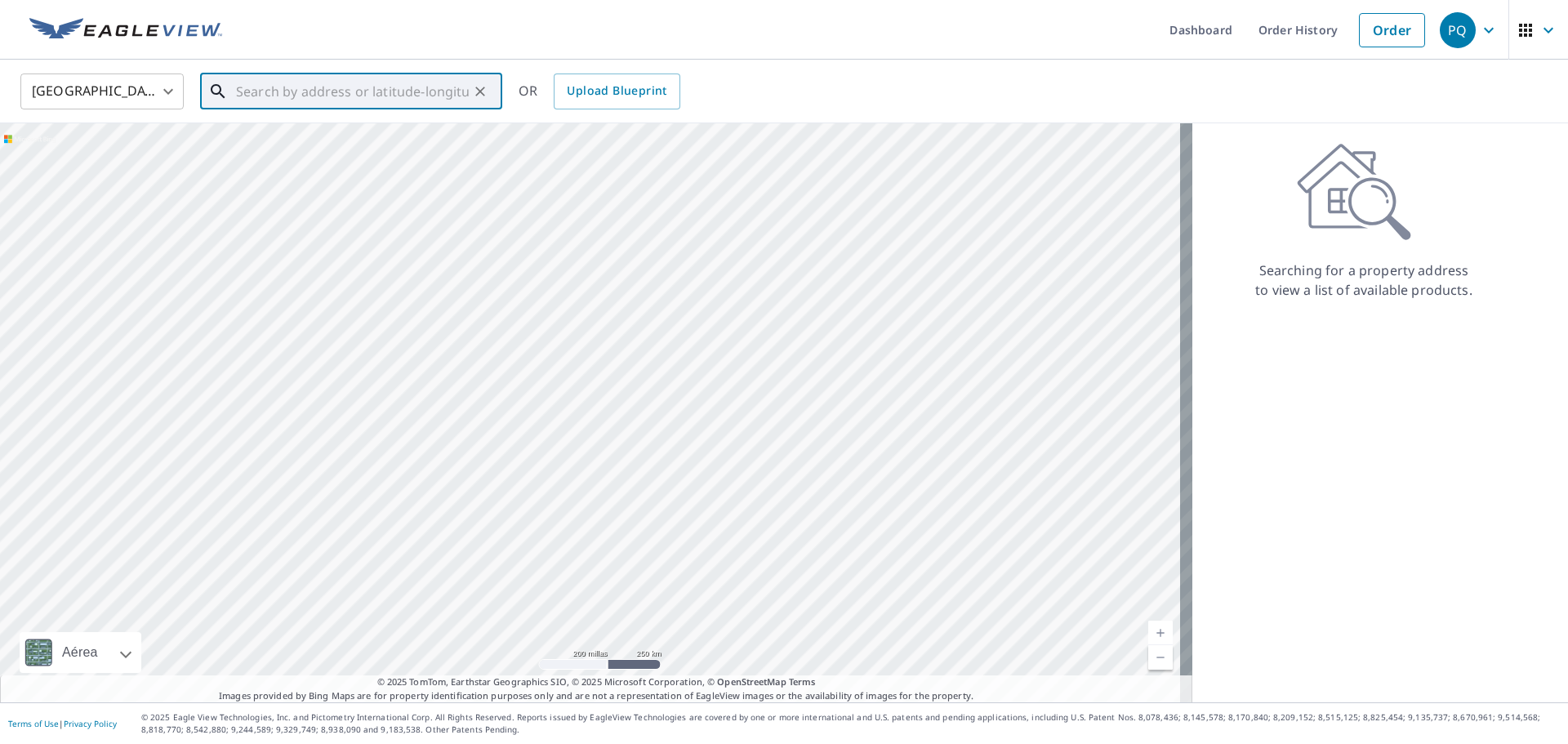
click at [399, 85] on input "text" at bounding box center [353, 91] width 233 height 46
paste input "179 rainbow dr"
click at [377, 138] on span "179 Rainbow Dr" at bounding box center [361, 138] width 257 height 19
type input "[STREET_ADDRESS]"
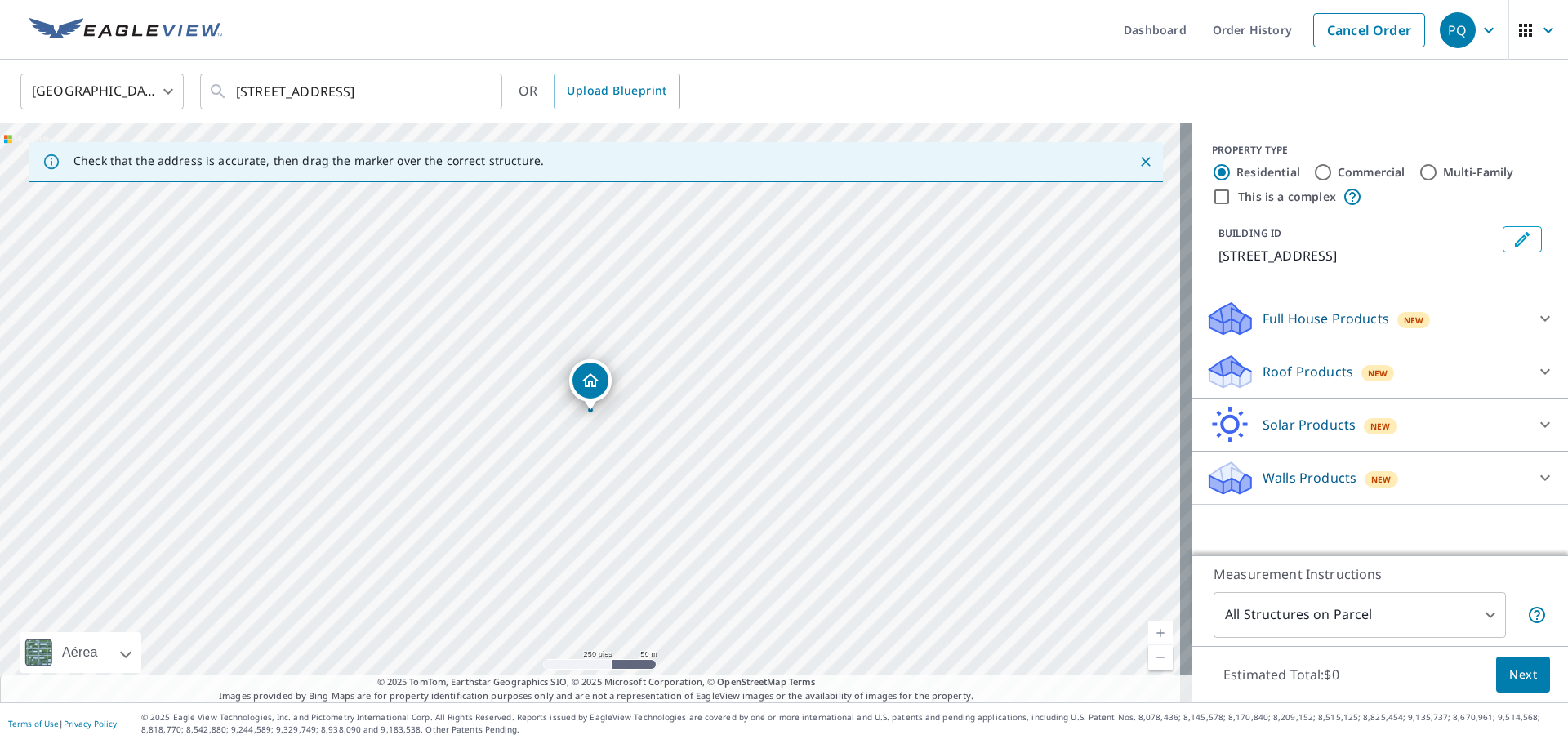
click at [1279, 373] on p "Roof Products" at bounding box center [1307, 371] width 90 height 19
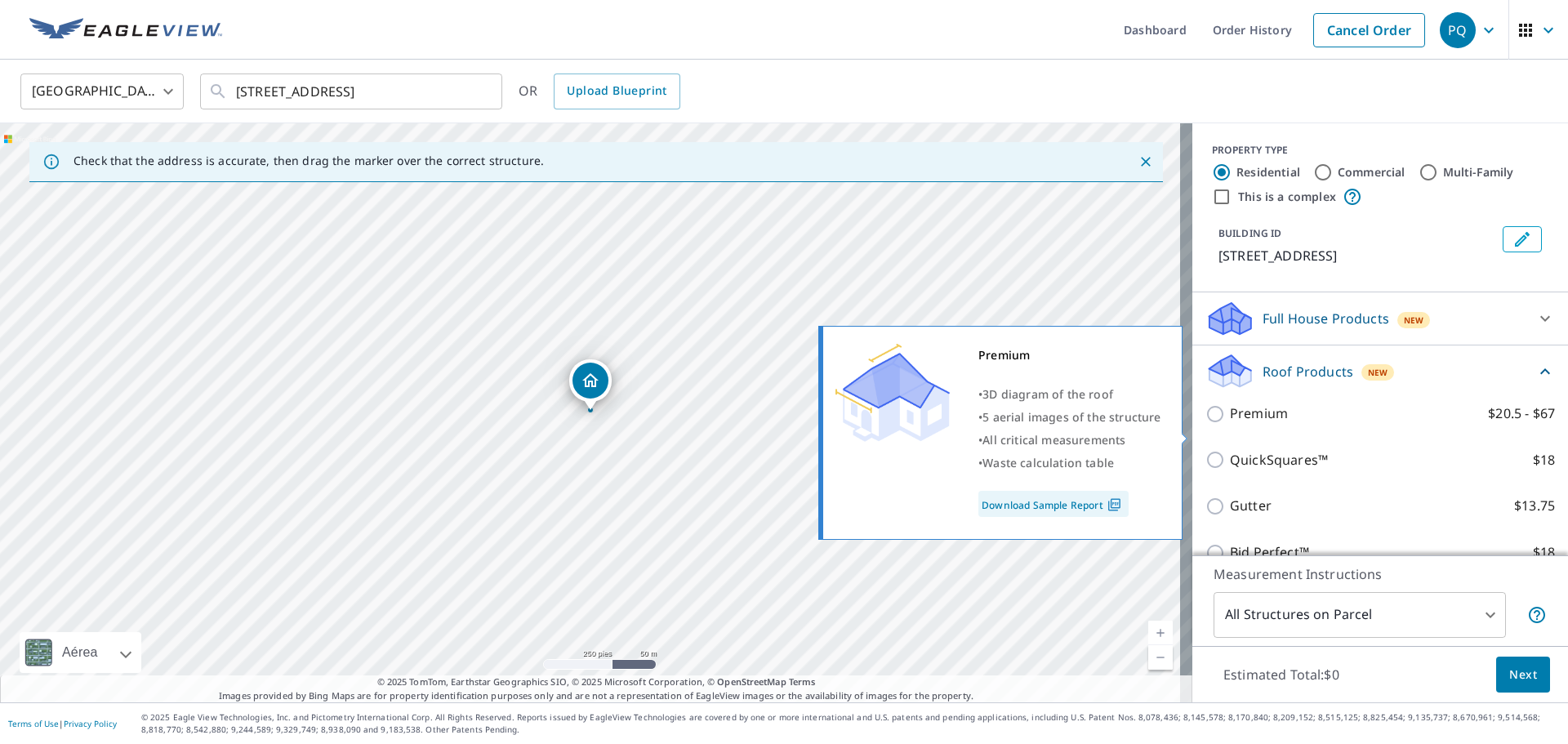
click at [1236, 424] on p "Premium" at bounding box center [1258, 413] width 58 height 20
click at [1230, 424] on input "Premium $20.5 - $67" at bounding box center [1217, 414] width 24 height 19
checkbox input "true"
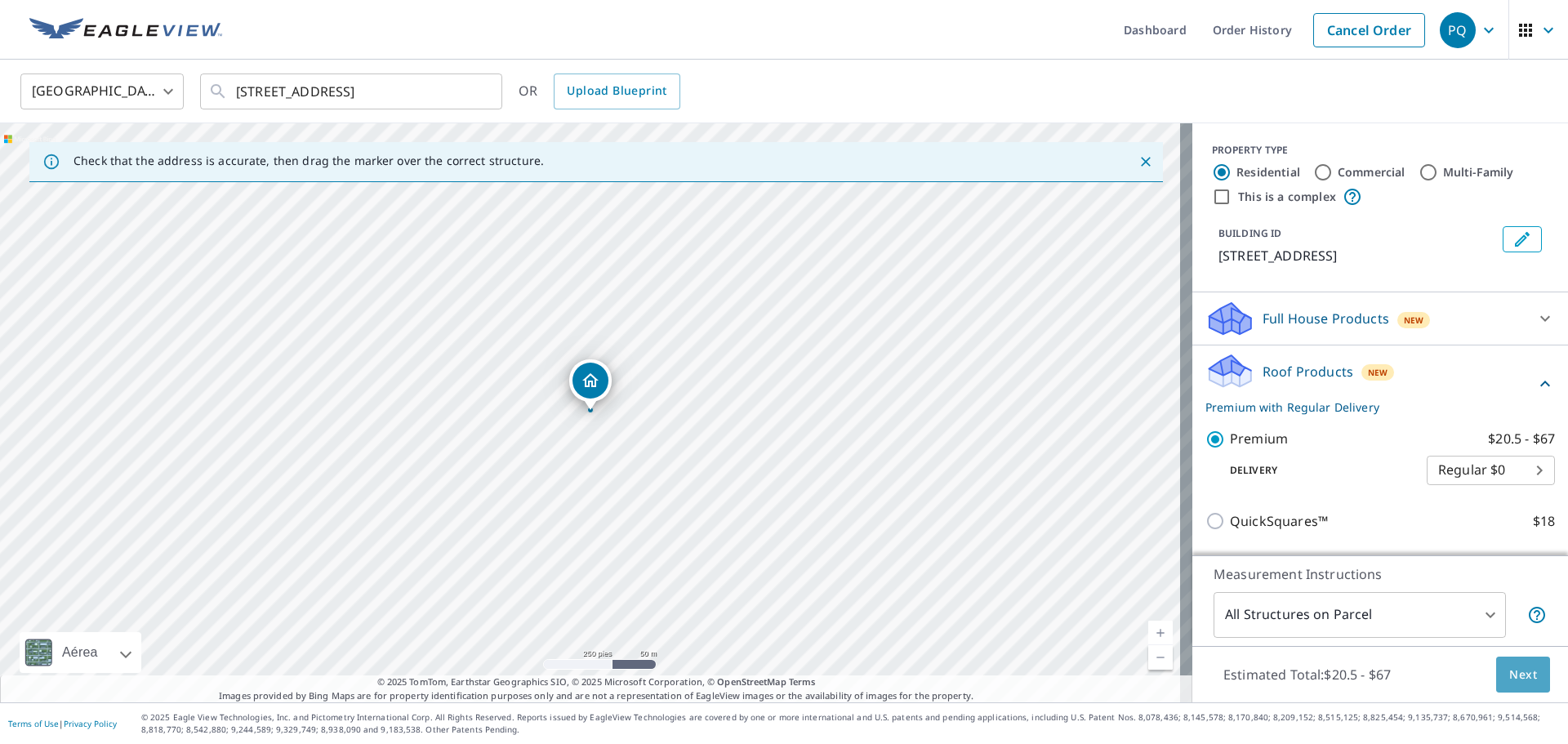
click at [1509, 671] on span "Next" at bounding box center [1523, 675] width 28 height 20
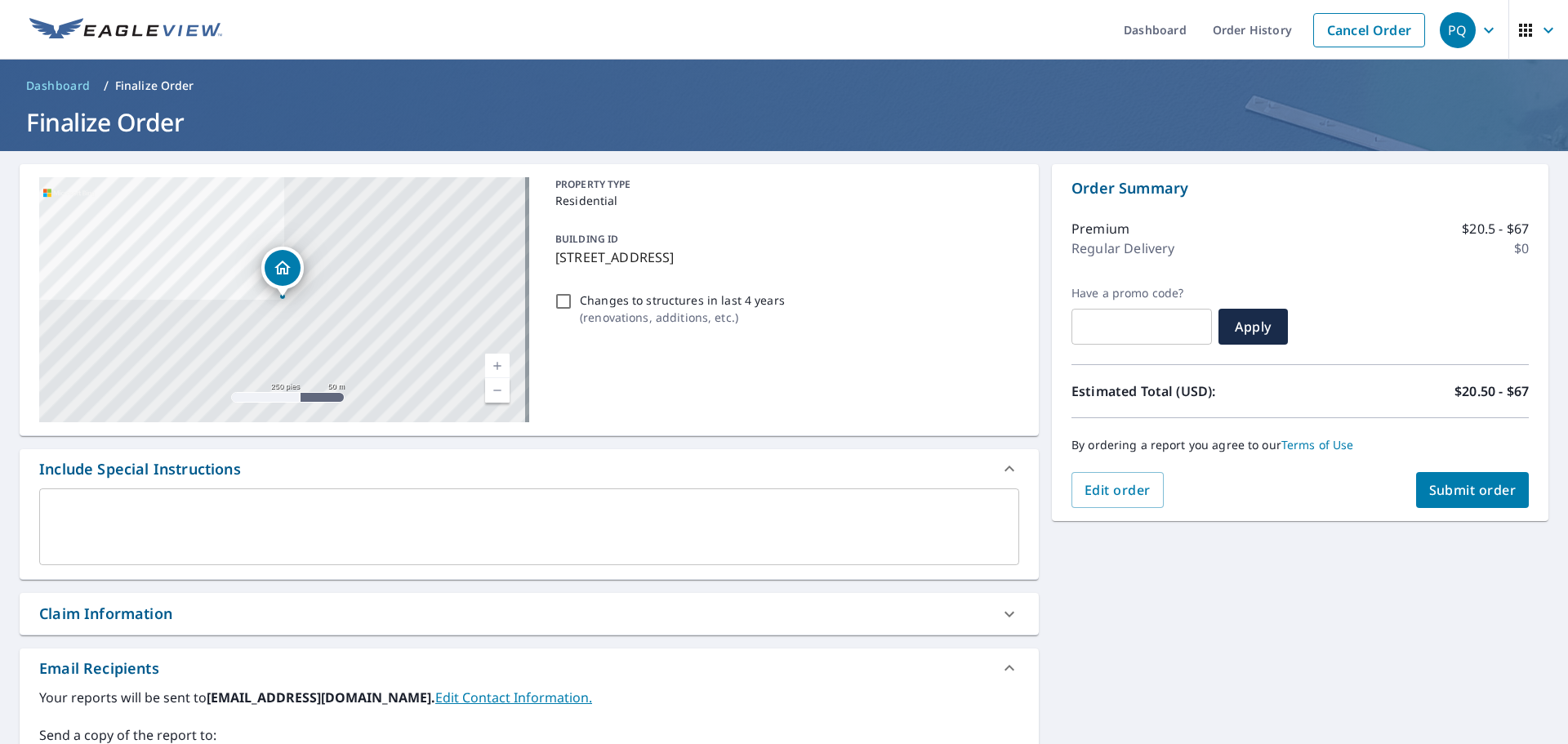
click at [1457, 497] on span "Submit order" at bounding box center [1473, 489] width 87 height 18
checkbox input "true"
